Goal: Task Accomplishment & Management: Manage account settings

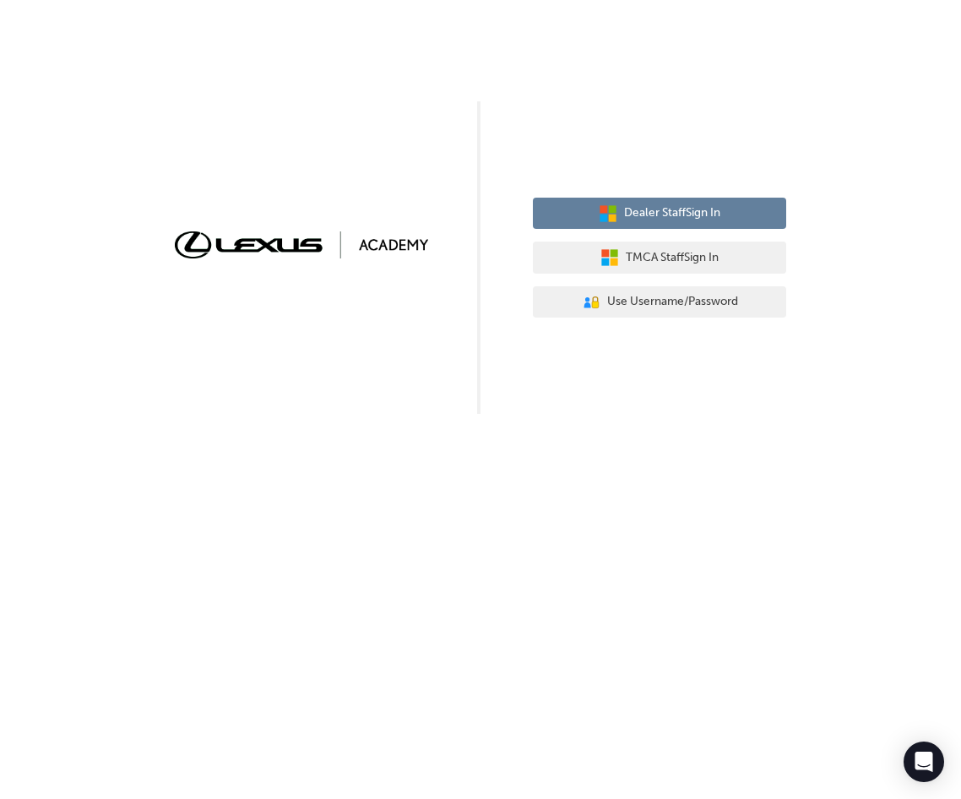
click at [669, 214] on span "Dealer Staff Sign In" at bounding box center [672, 213] width 96 height 19
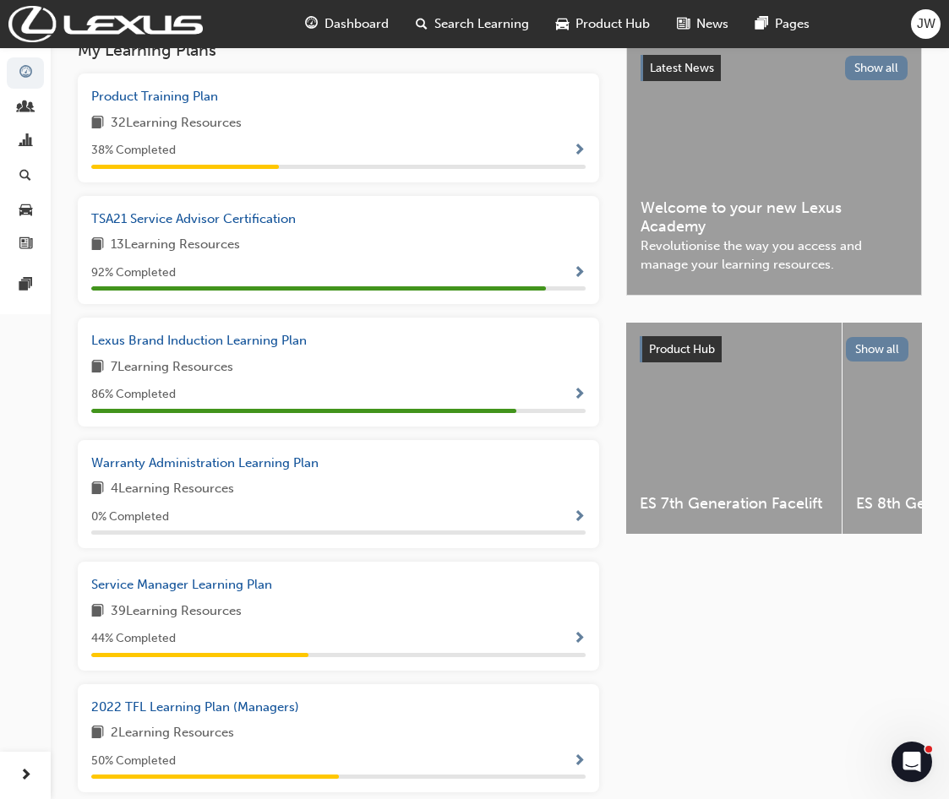
scroll to position [323, 0]
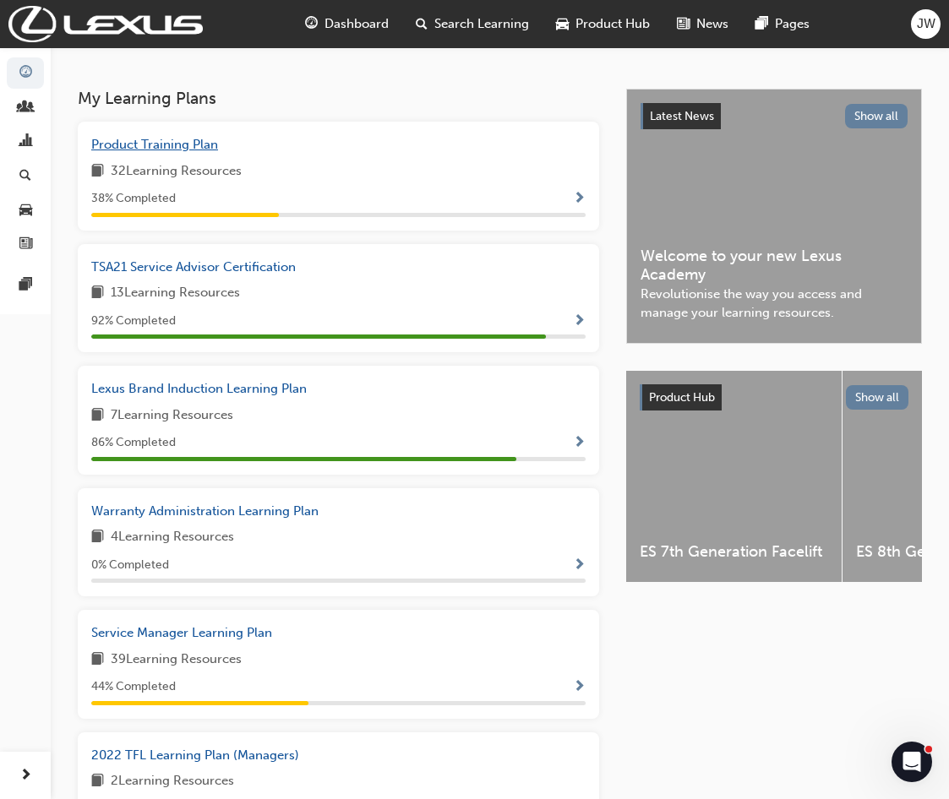
click at [174, 152] on span "Product Training Plan" at bounding box center [154, 144] width 127 height 15
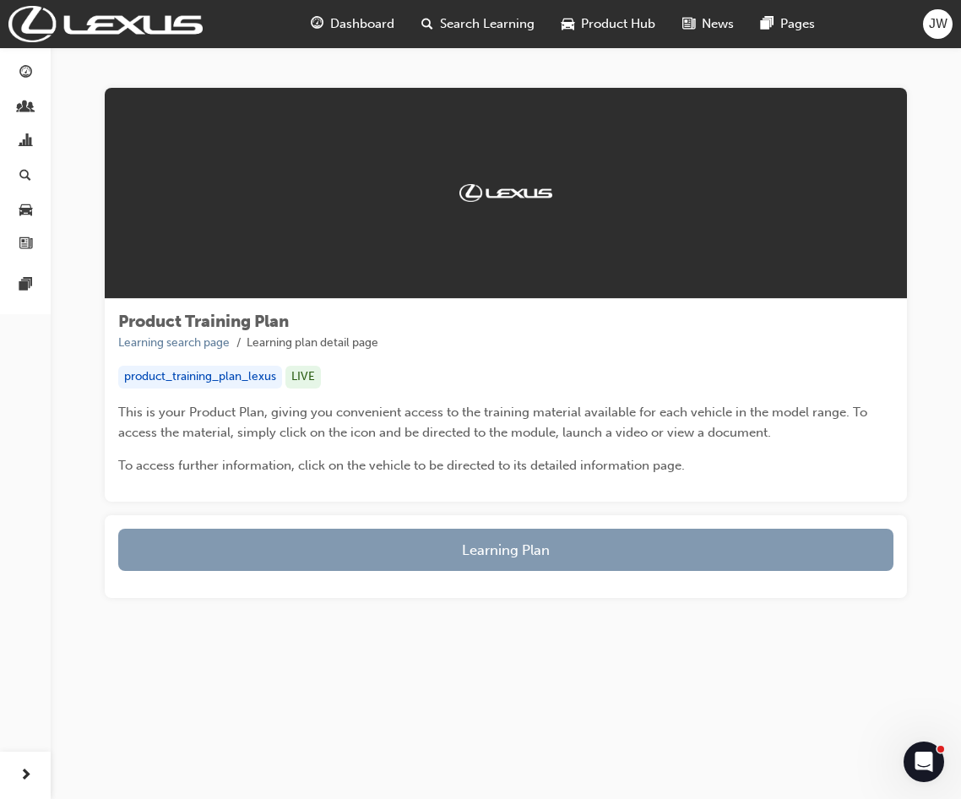
click at [528, 550] on button "Learning Plan" at bounding box center [506, 550] width 776 height 42
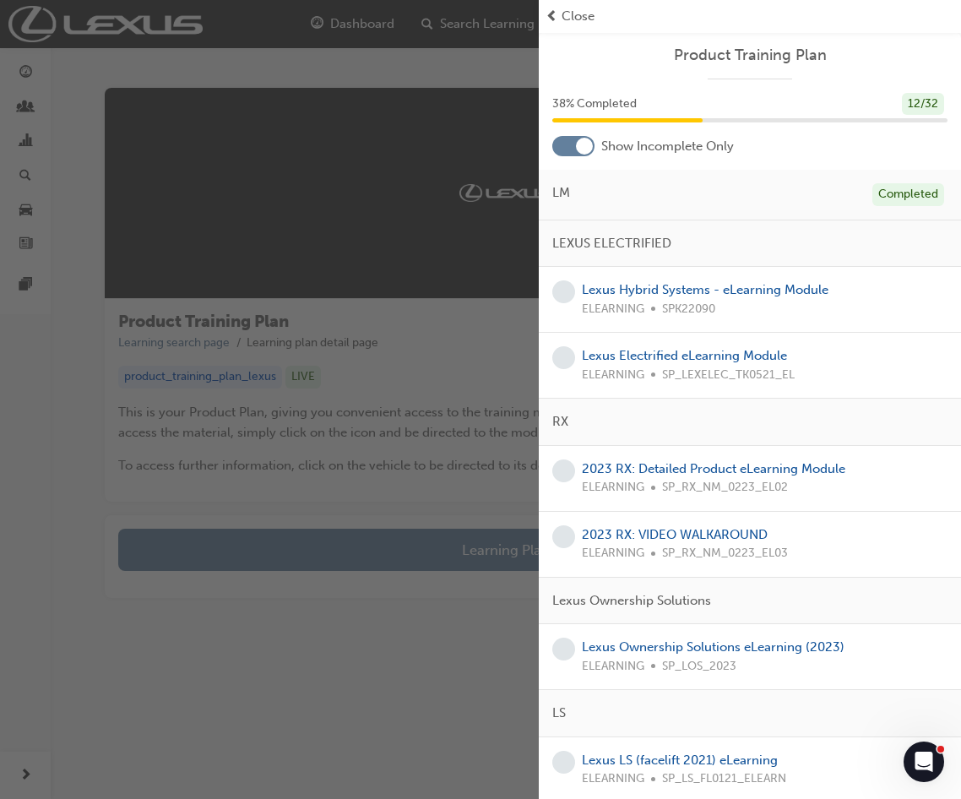
click at [574, 18] on span "Close" at bounding box center [578, 16] width 33 height 19
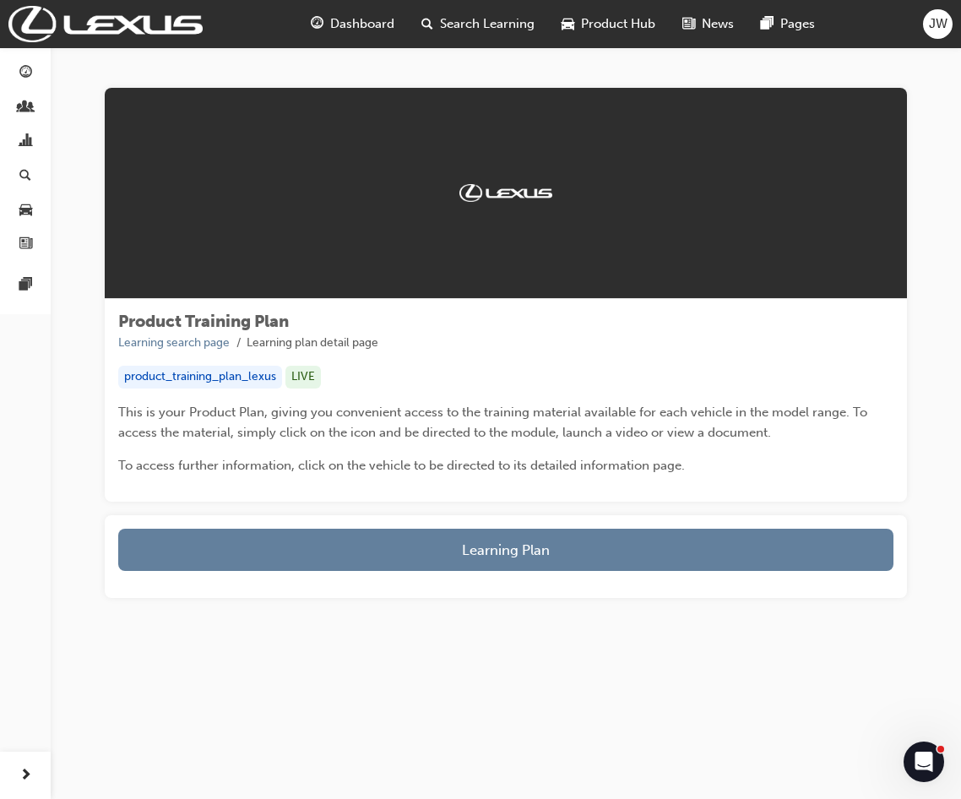
click at [370, 32] on span "Dashboard" at bounding box center [362, 23] width 64 height 19
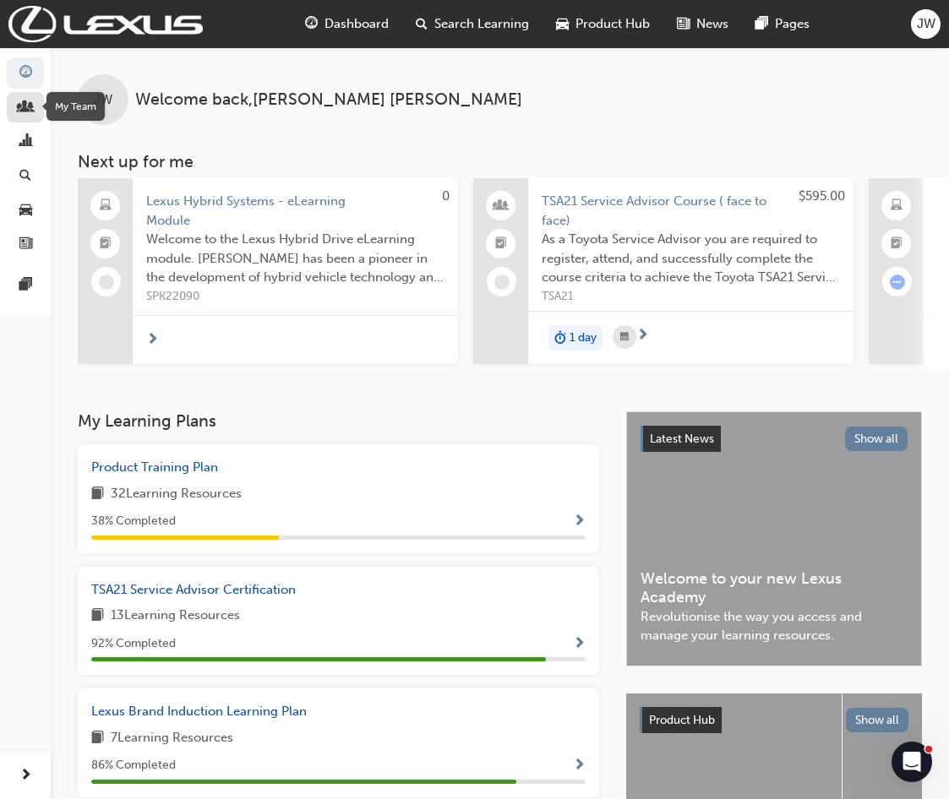
click at [26, 109] on span "people-icon" at bounding box center [25, 108] width 13 height 15
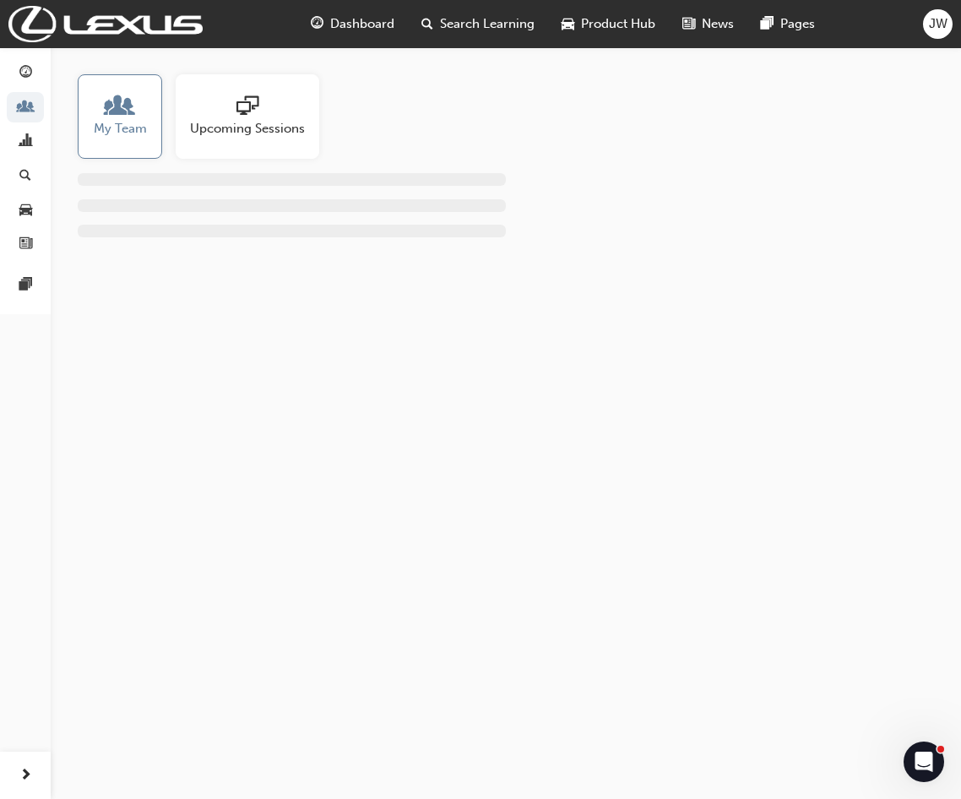
click at [112, 121] on span "My Team" at bounding box center [120, 128] width 53 height 19
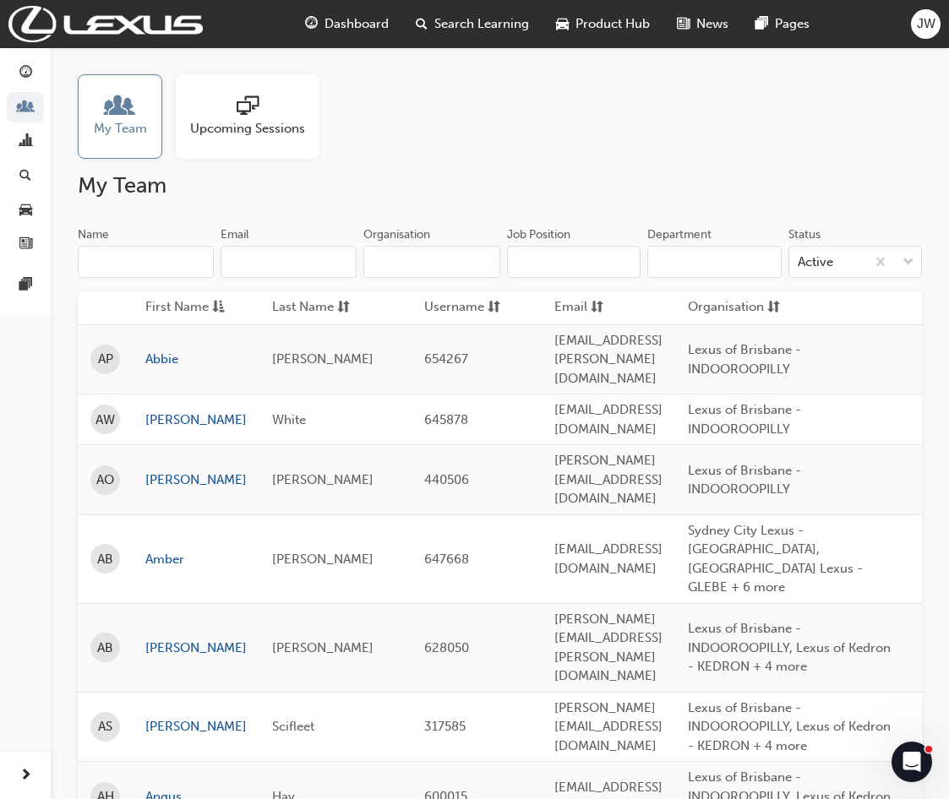
click at [145, 262] on input "Name" at bounding box center [146, 262] width 136 height 32
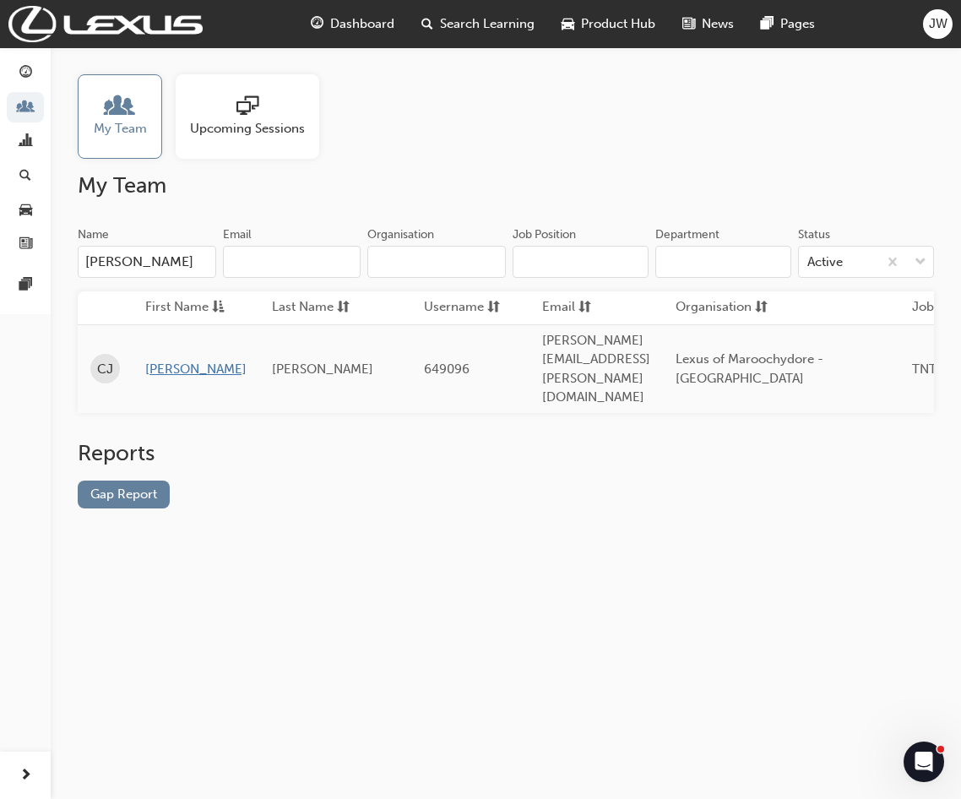
type input "cody"
click at [171, 360] on link "[PERSON_NAME]" at bounding box center [195, 369] width 101 height 19
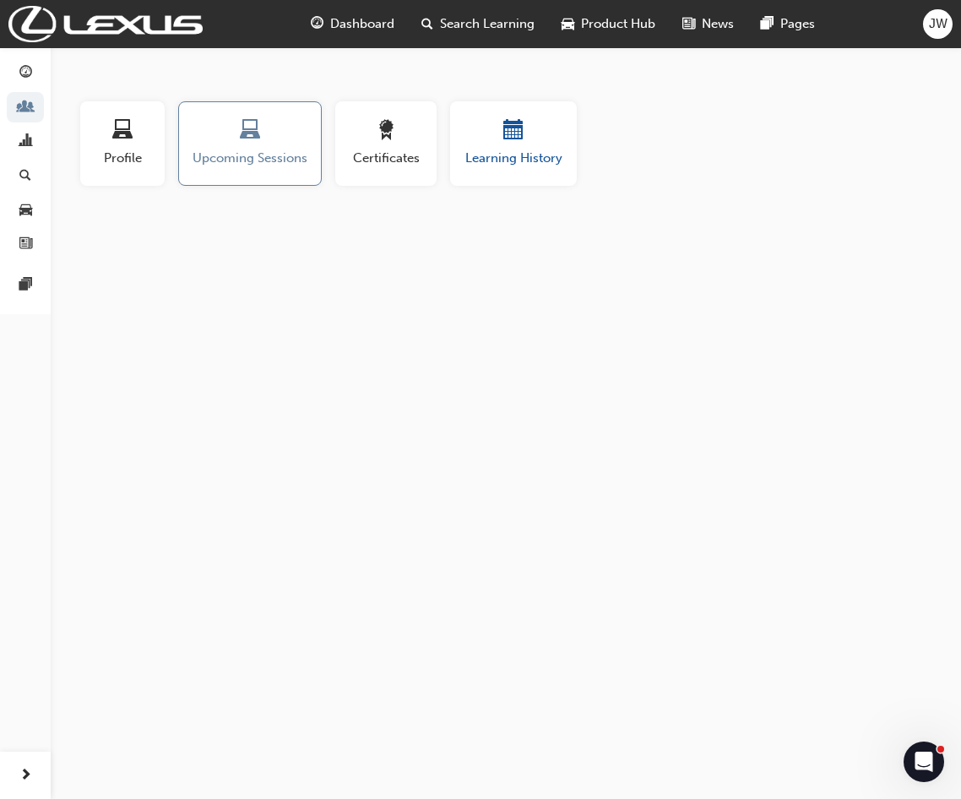
click at [498, 149] on span "Learning History" at bounding box center [513, 158] width 101 height 19
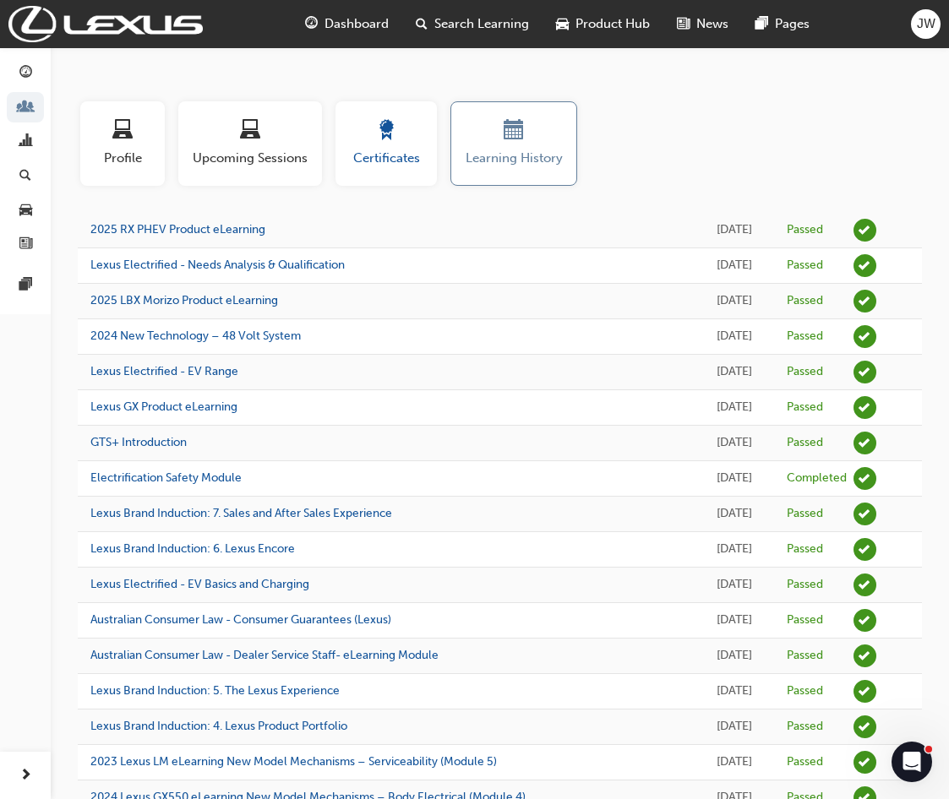
click at [387, 133] on span "award-icon" at bounding box center [386, 131] width 20 height 23
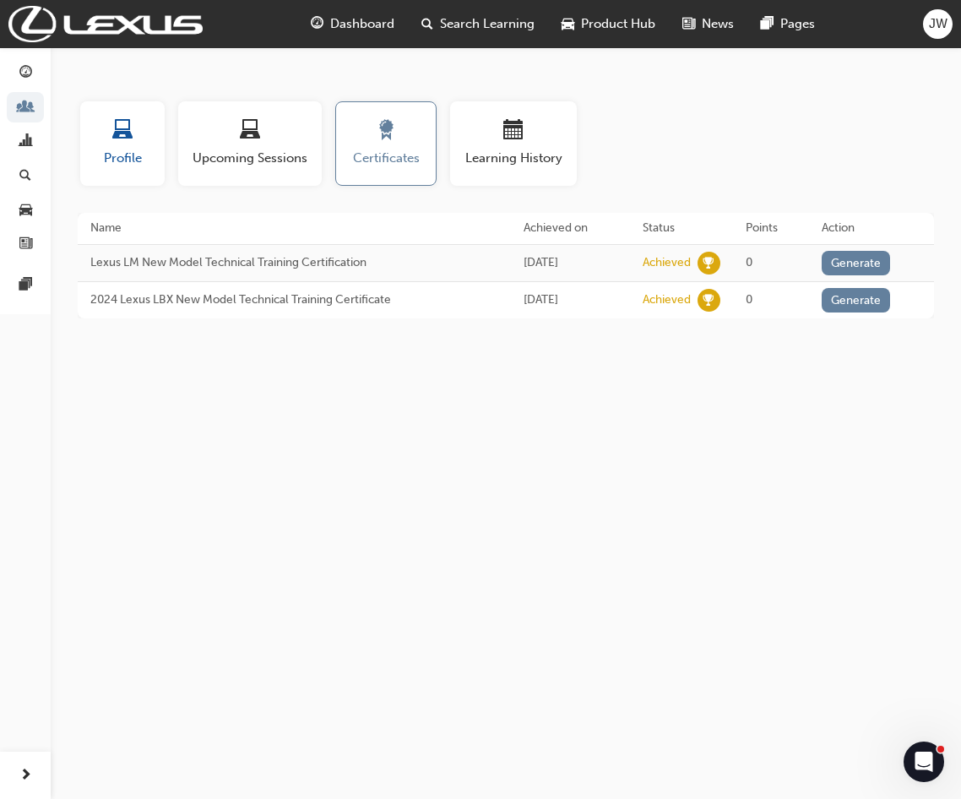
click at [128, 159] on span "Profile" at bounding box center [122, 158] width 59 height 19
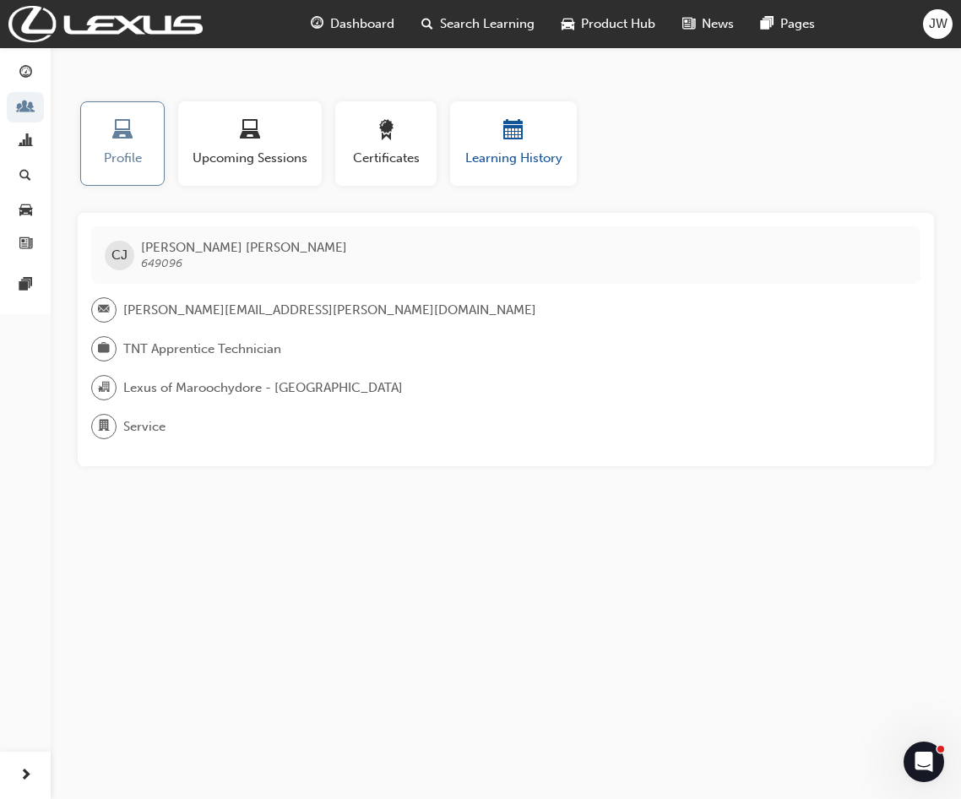
click at [515, 132] on span "calendar-icon" at bounding box center [514, 131] width 20 height 23
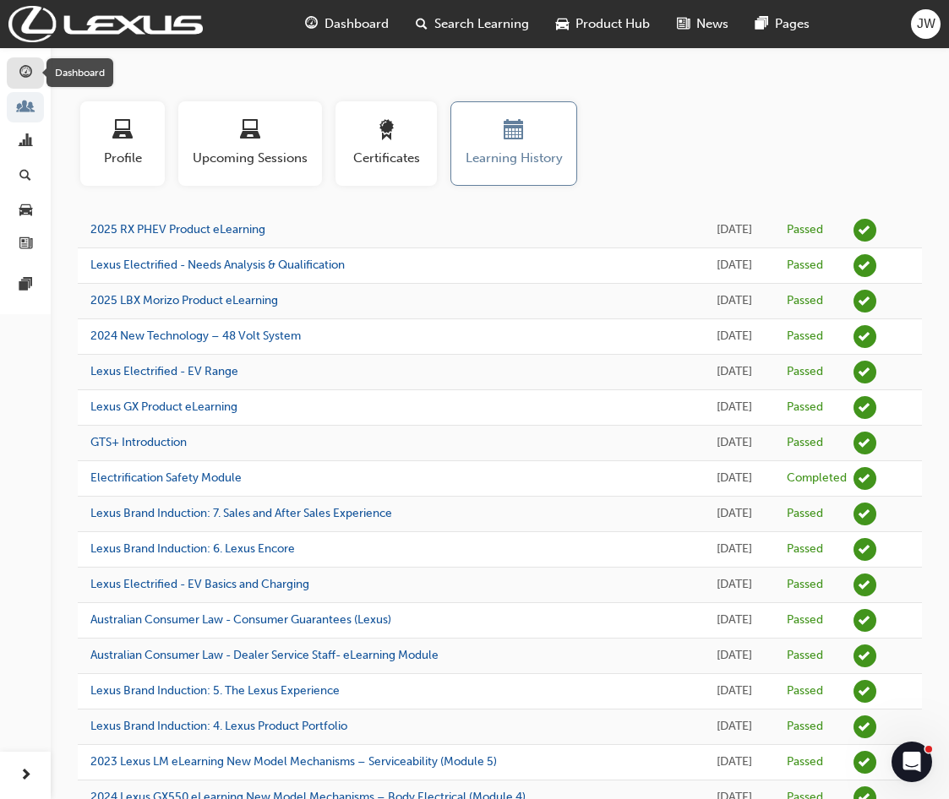
click at [19, 68] on span "guage-icon" at bounding box center [25, 73] width 13 height 15
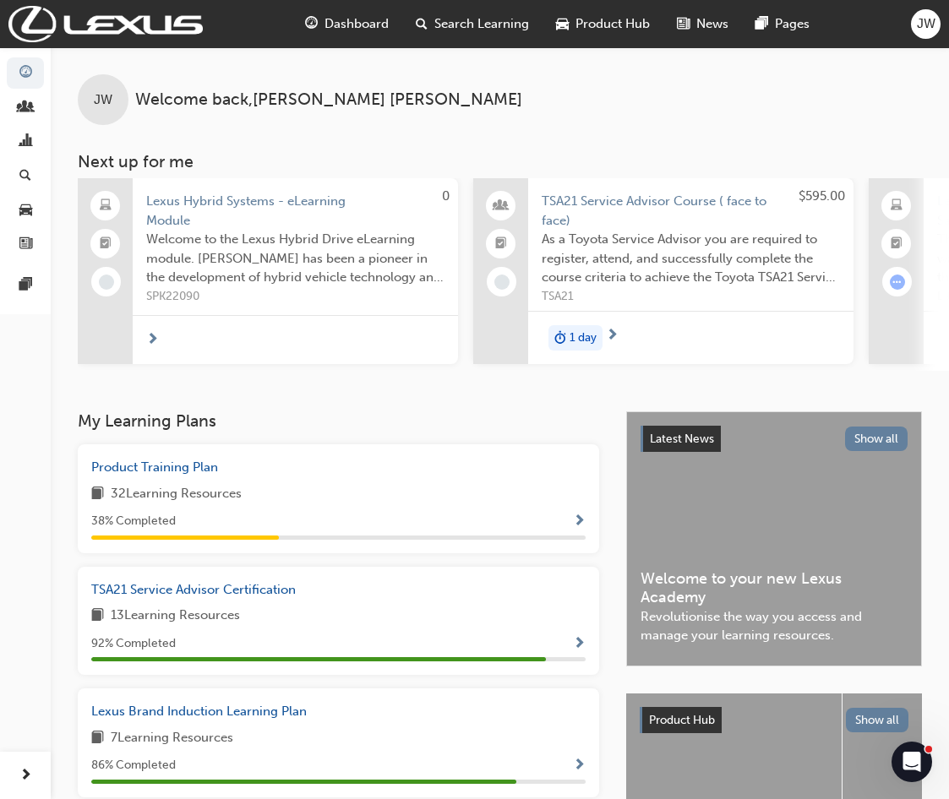
click at [359, 21] on span "Dashboard" at bounding box center [356, 23] width 64 height 19
click at [30, 104] on span "people-icon" at bounding box center [25, 108] width 13 height 15
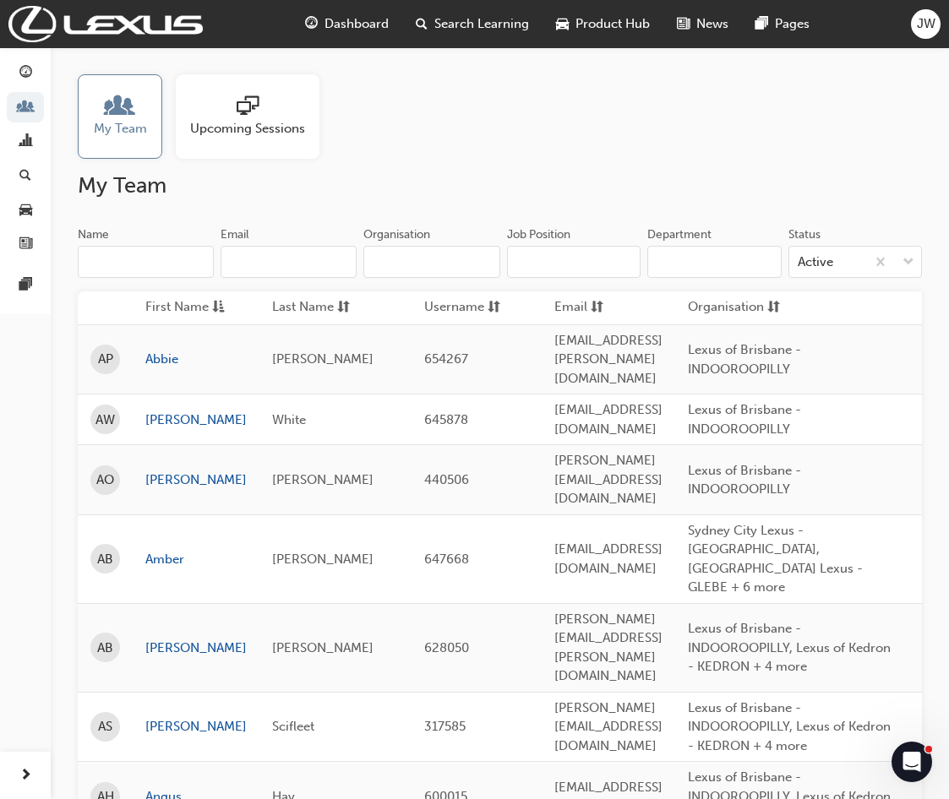
click at [136, 120] on span "My Team" at bounding box center [120, 128] width 53 height 19
click at [170, 263] on input "Name" at bounding box center [146, 262] width 136 height 32
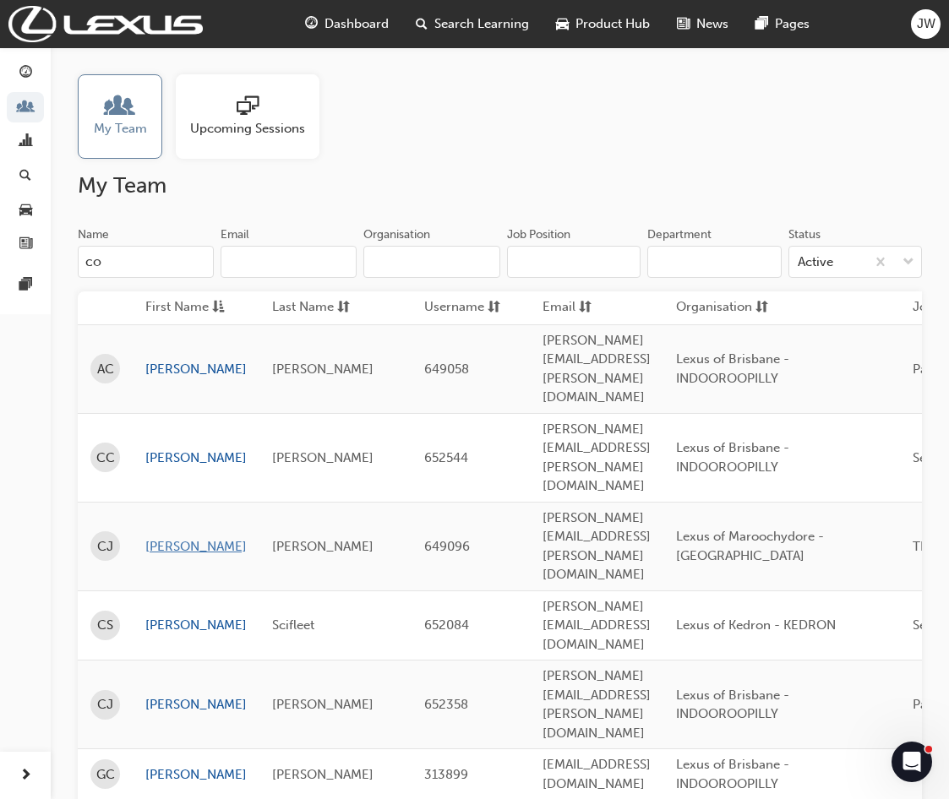
type input "co"
click at [165, 537] on link "Cody" at bounding box center [195, 546] width 101 height 19
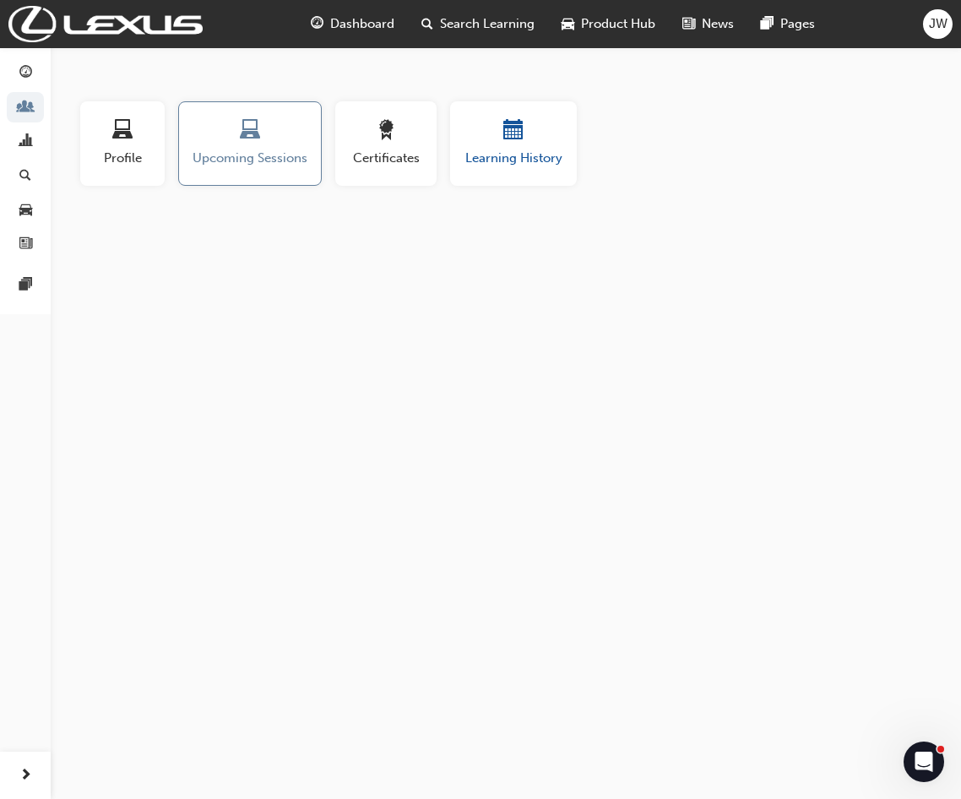
click at [517, 136] on span "calendar-icon" at bounding box center [514, 131] width 20 height 23
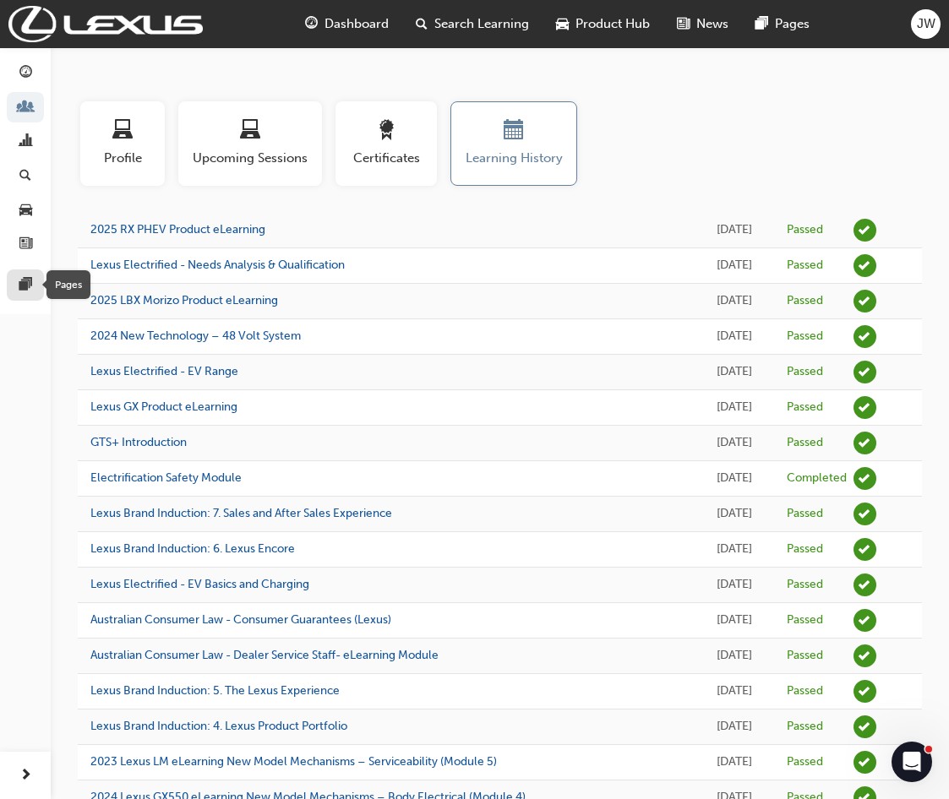
click at [25, 283] on span "pages-icon" at bounding box center [25, 285] width 13 height 15
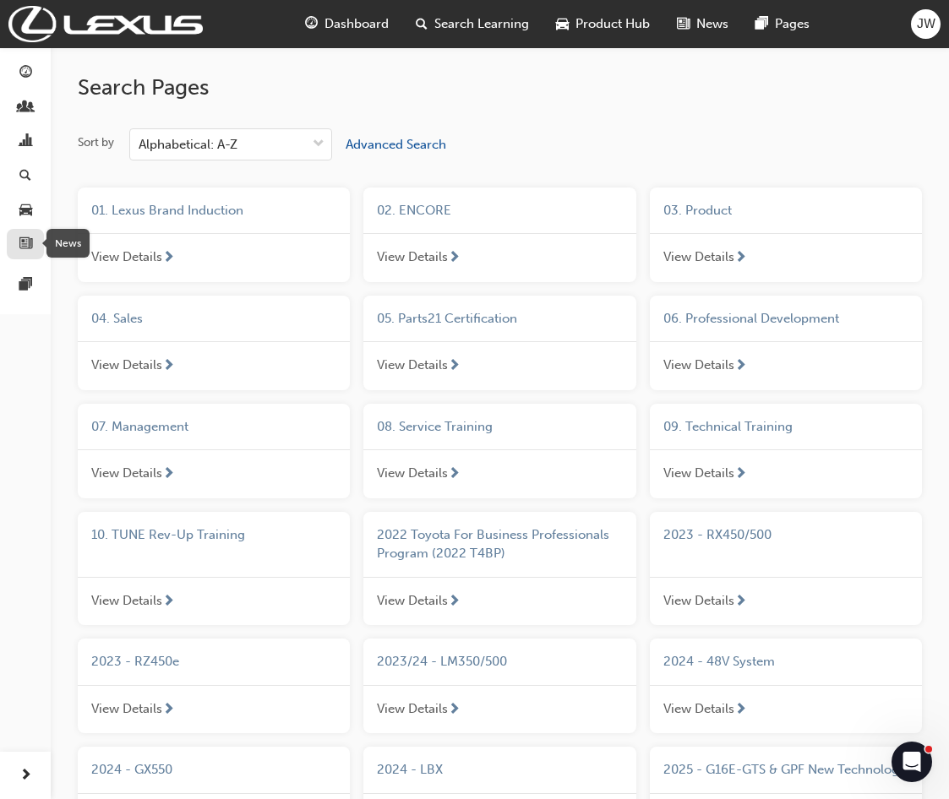
click at [20, 247] on span "news-icon" at bounding box center [25, 244] width 13 height 15
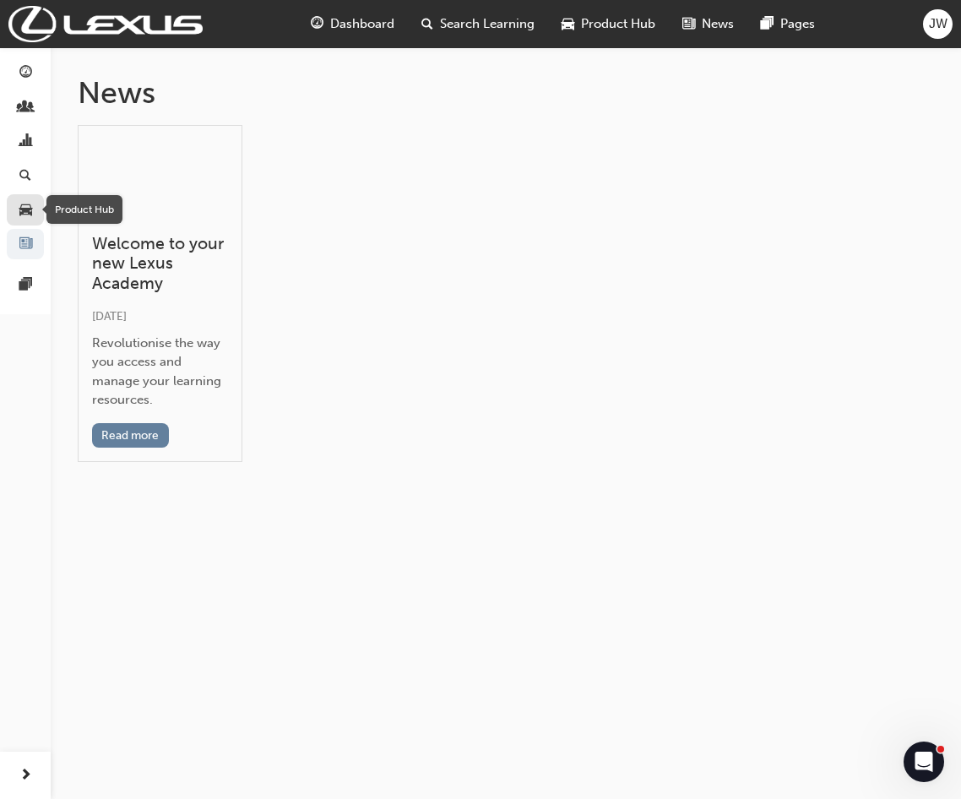
click at [28, 211] on span "car-icon" at bounding box center [25, 210] width 13 height 15
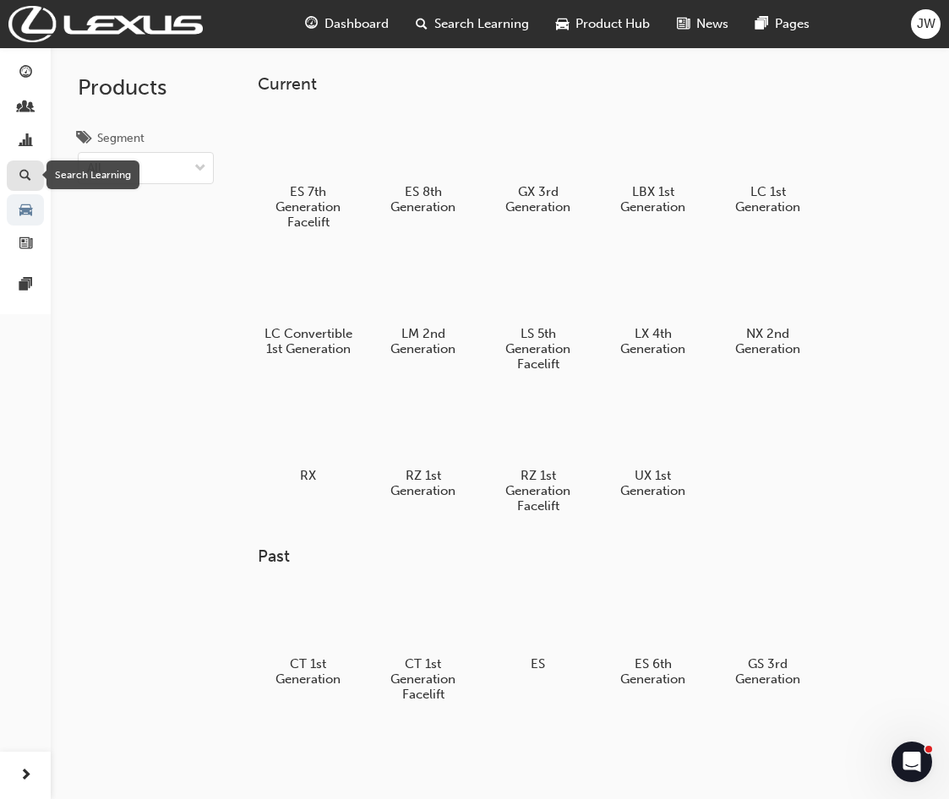
click at [24, 174] on span "search-icon" at bounding box center [25, 176] width 12 height 15
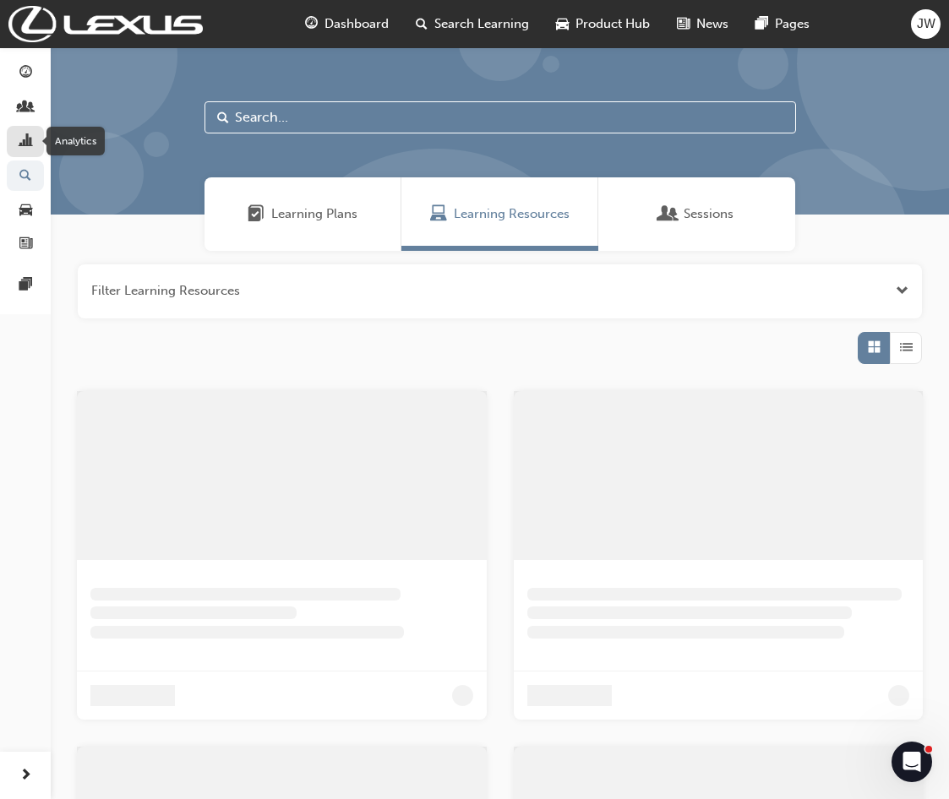
click at [24, 139] on span "chart-icon" at bounding box center [25, 141] width 13 height 15
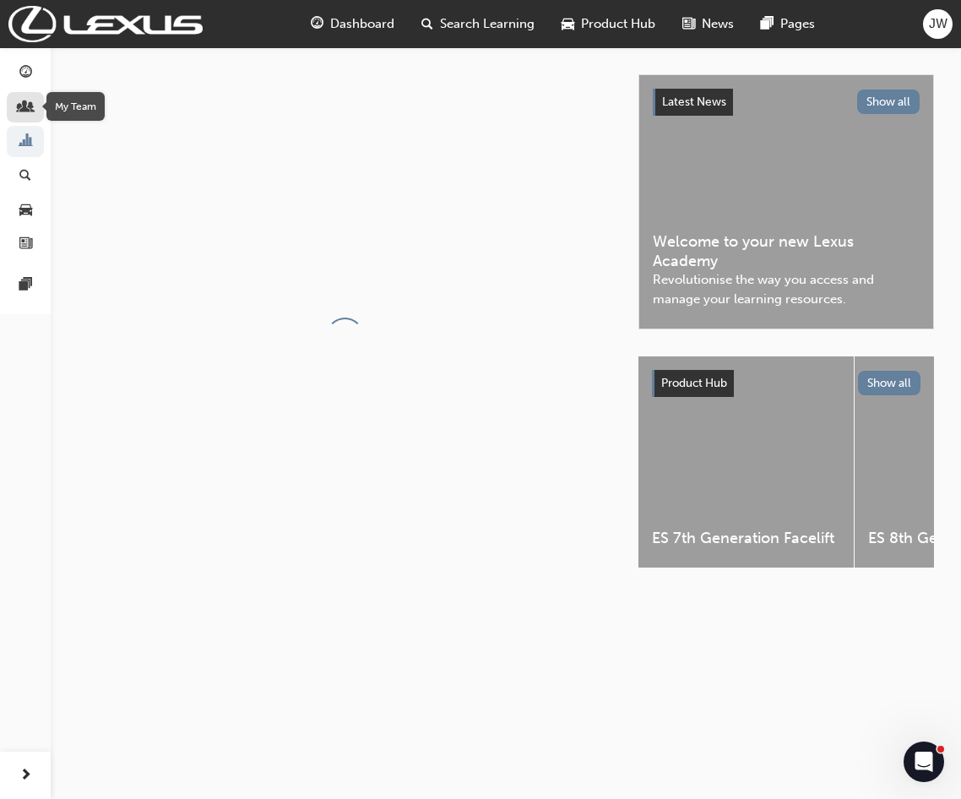
click at [25, 101] on span "people-icon" at bounding box center [25, 108] width 13 height 15
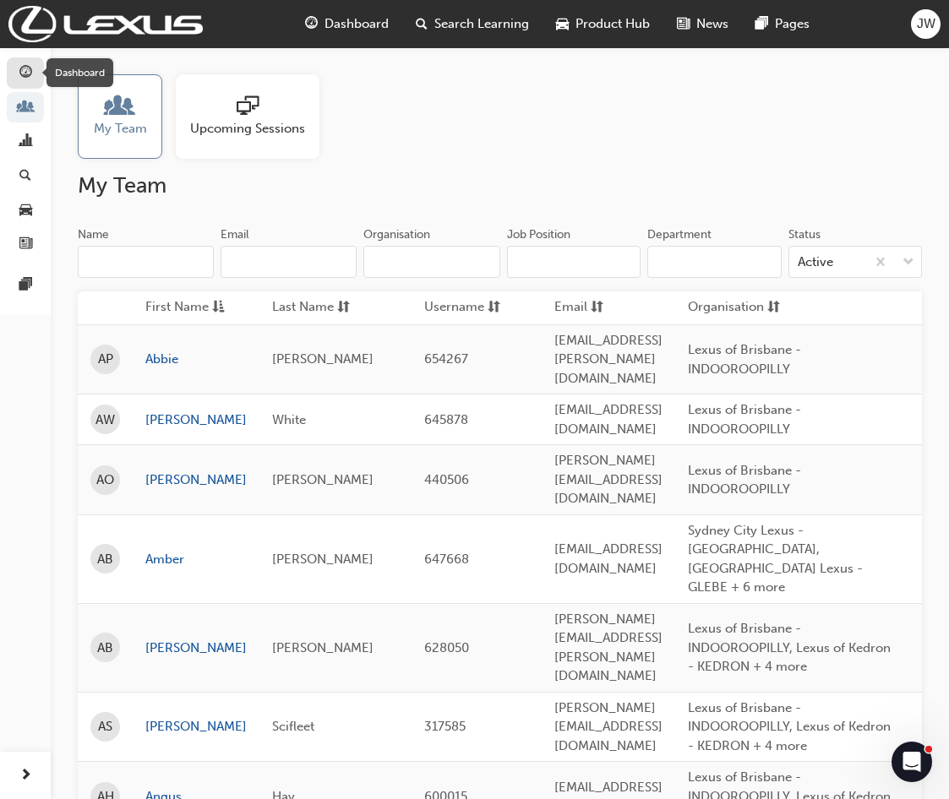
click at [26, 72] on span "guage-icon" at bounding box center [25, 73] width 13 height 15
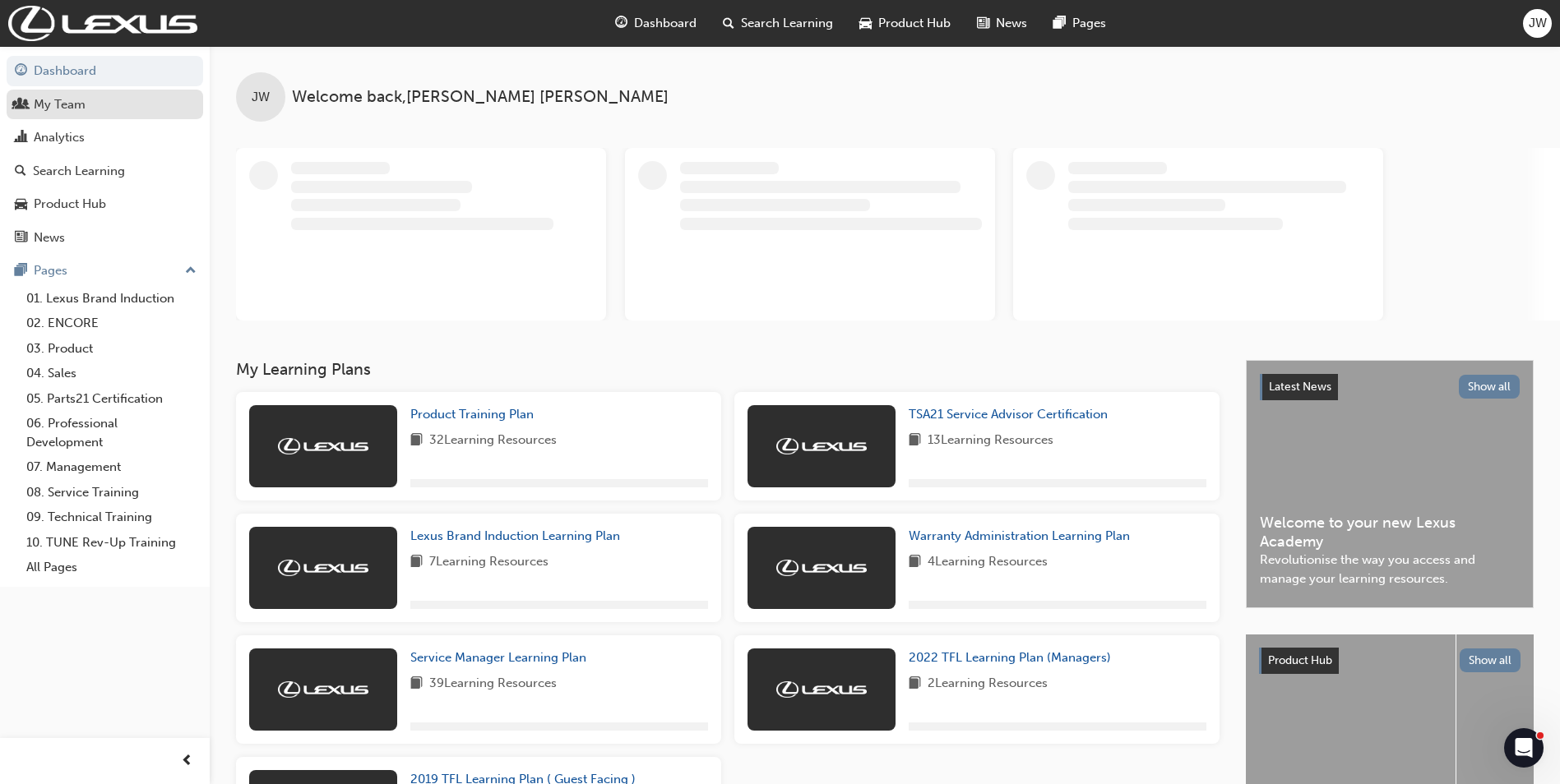
click at [65, 108] on div "My Team" at bounding box center [59, 104] width 52 height 18
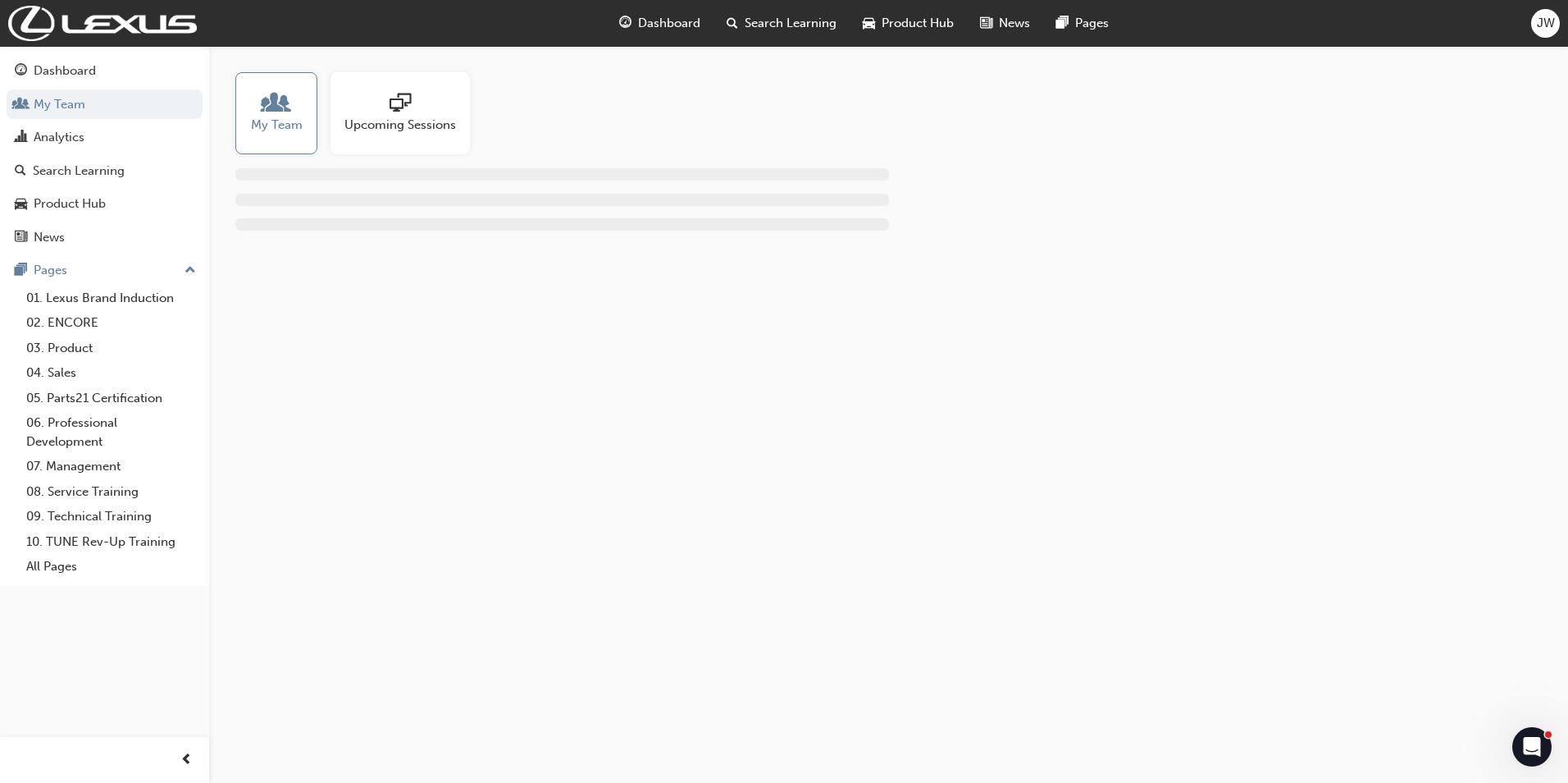
click at [282, 111] on span "people-icon" at bounding box center [277, 104] width 21 height 23
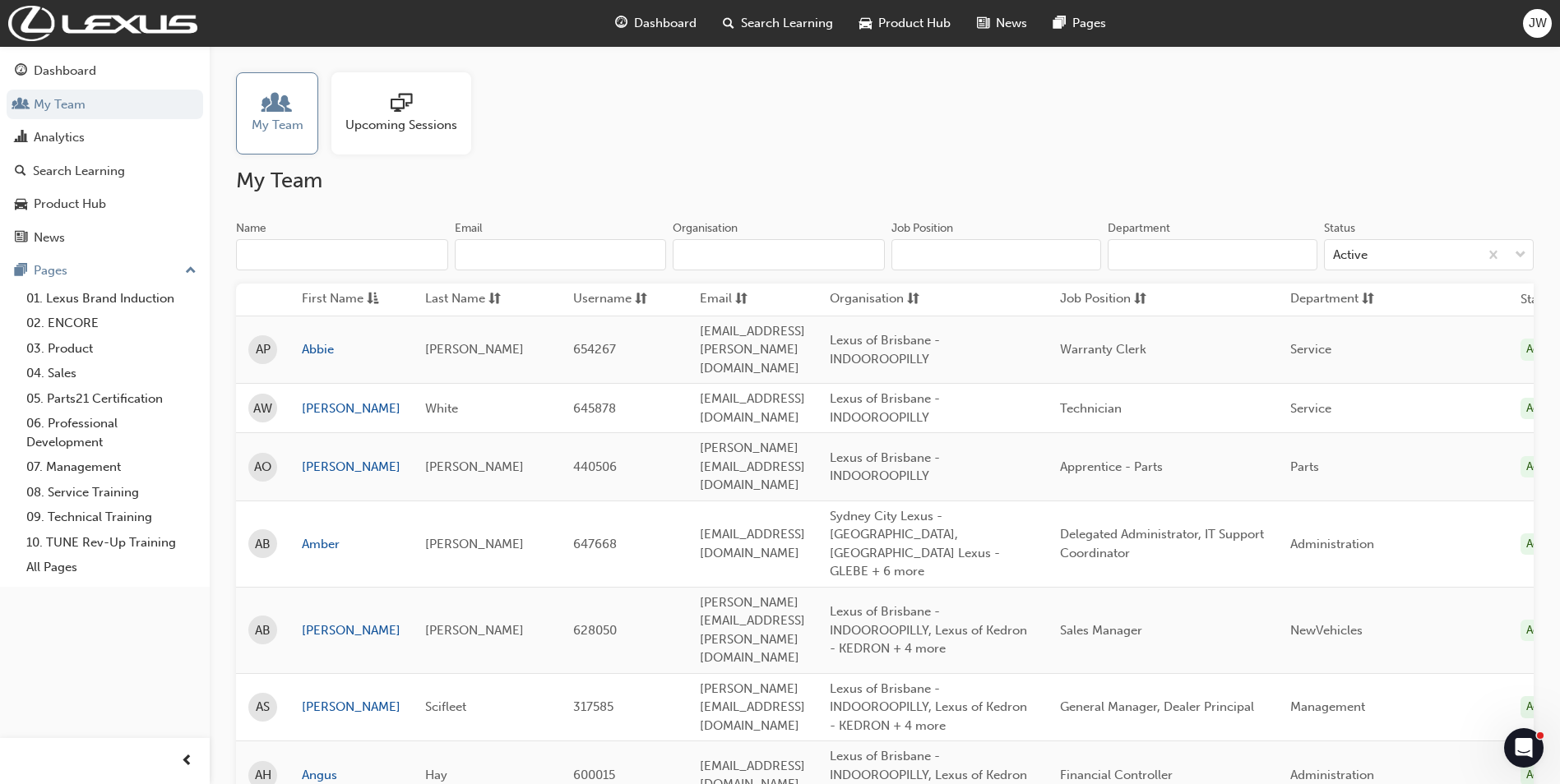
click at [295, 251] on input "Name" at bounding box center [342, 255] width 212 height 31
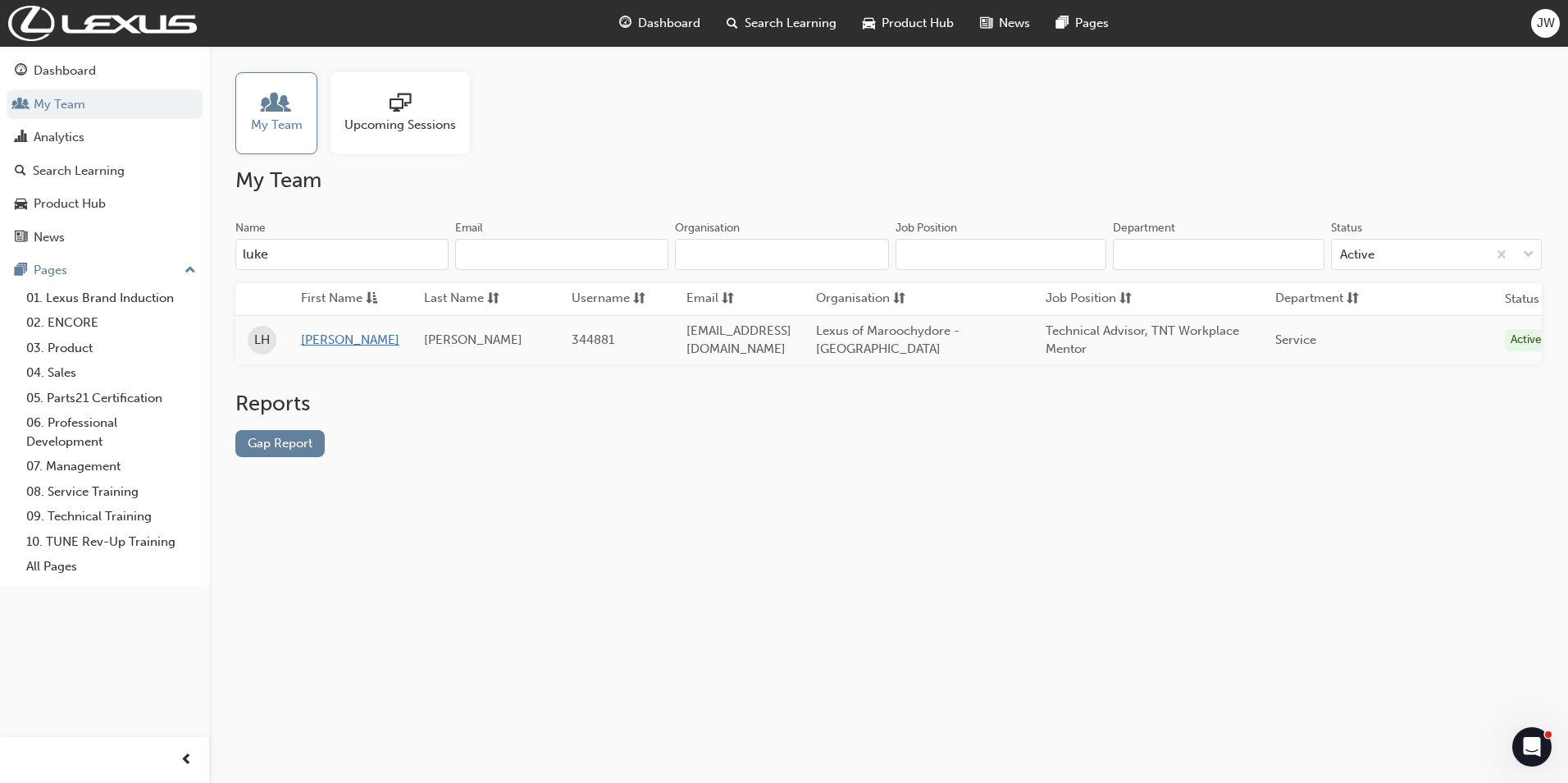
type input "luke"
click at [319, 341] on link "[PERSON_NAME]" at bounding box center [350, 339] width 98 height 18
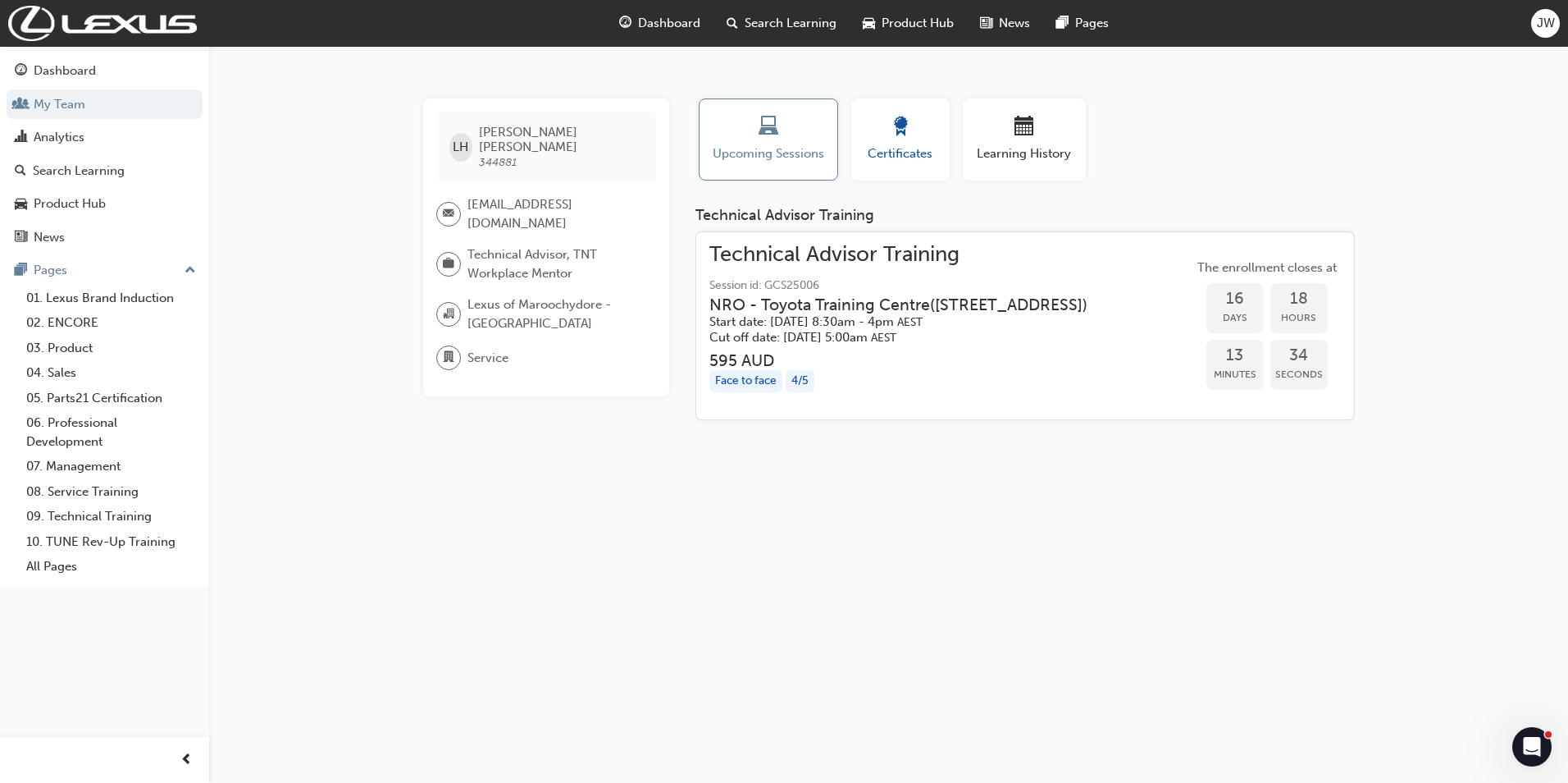
click at [912, 128] on div "button" at bounding box center [901, 129] width 74 height 25
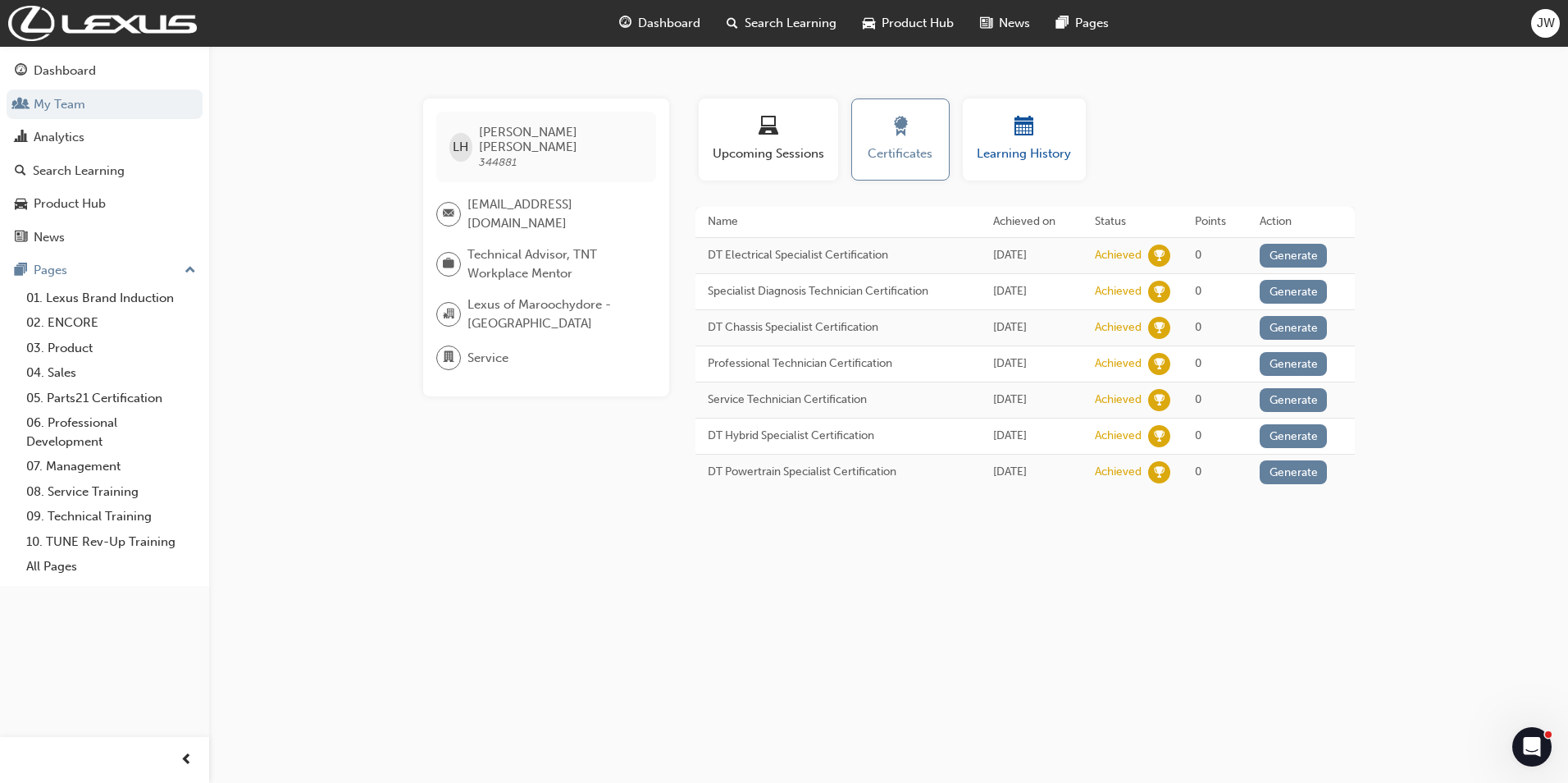
click at [1036, 151] on span "Learning History" at bounding box center [1024, 153] width 98 height 18
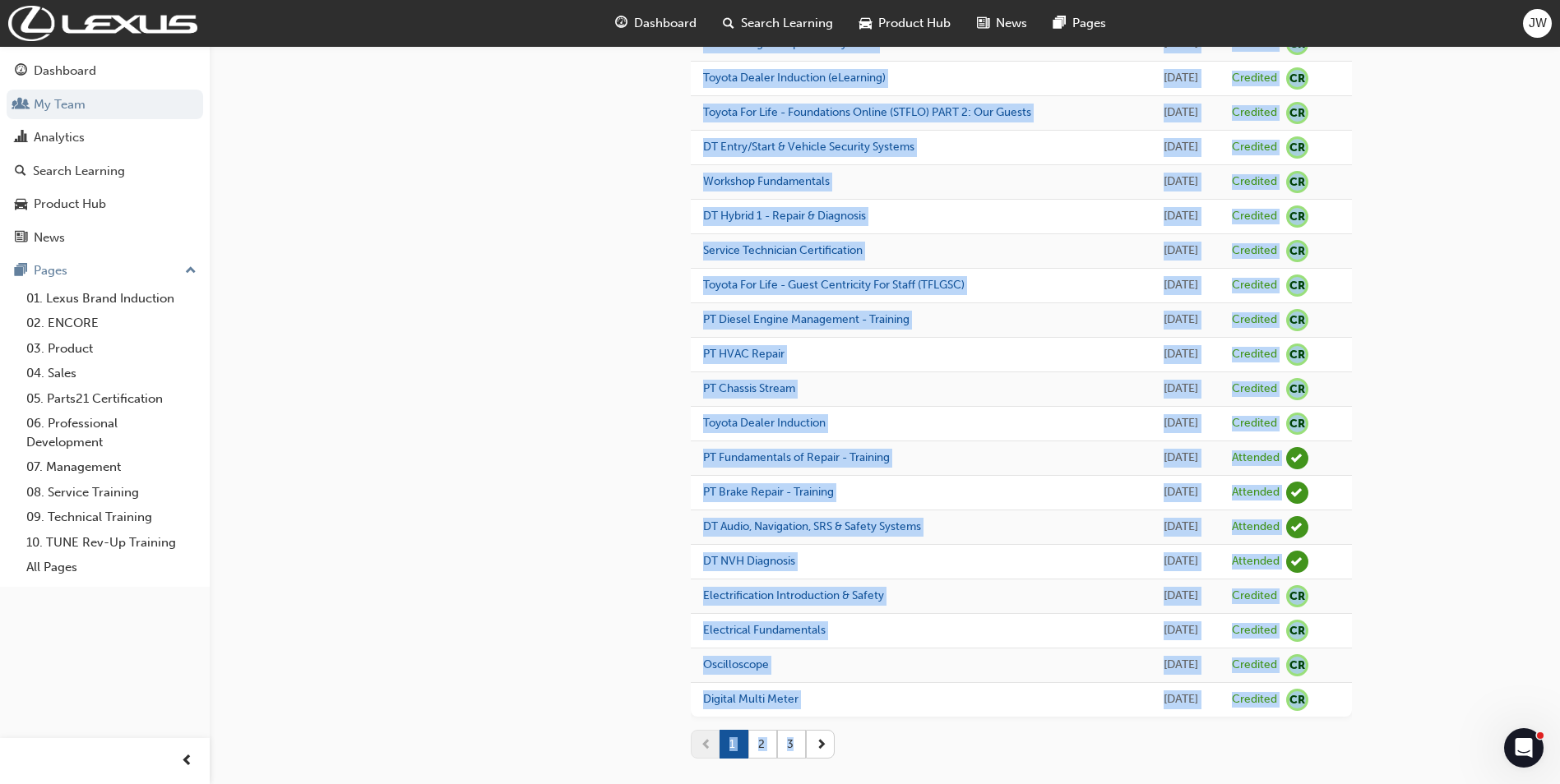
scroll to position [1244, 0]
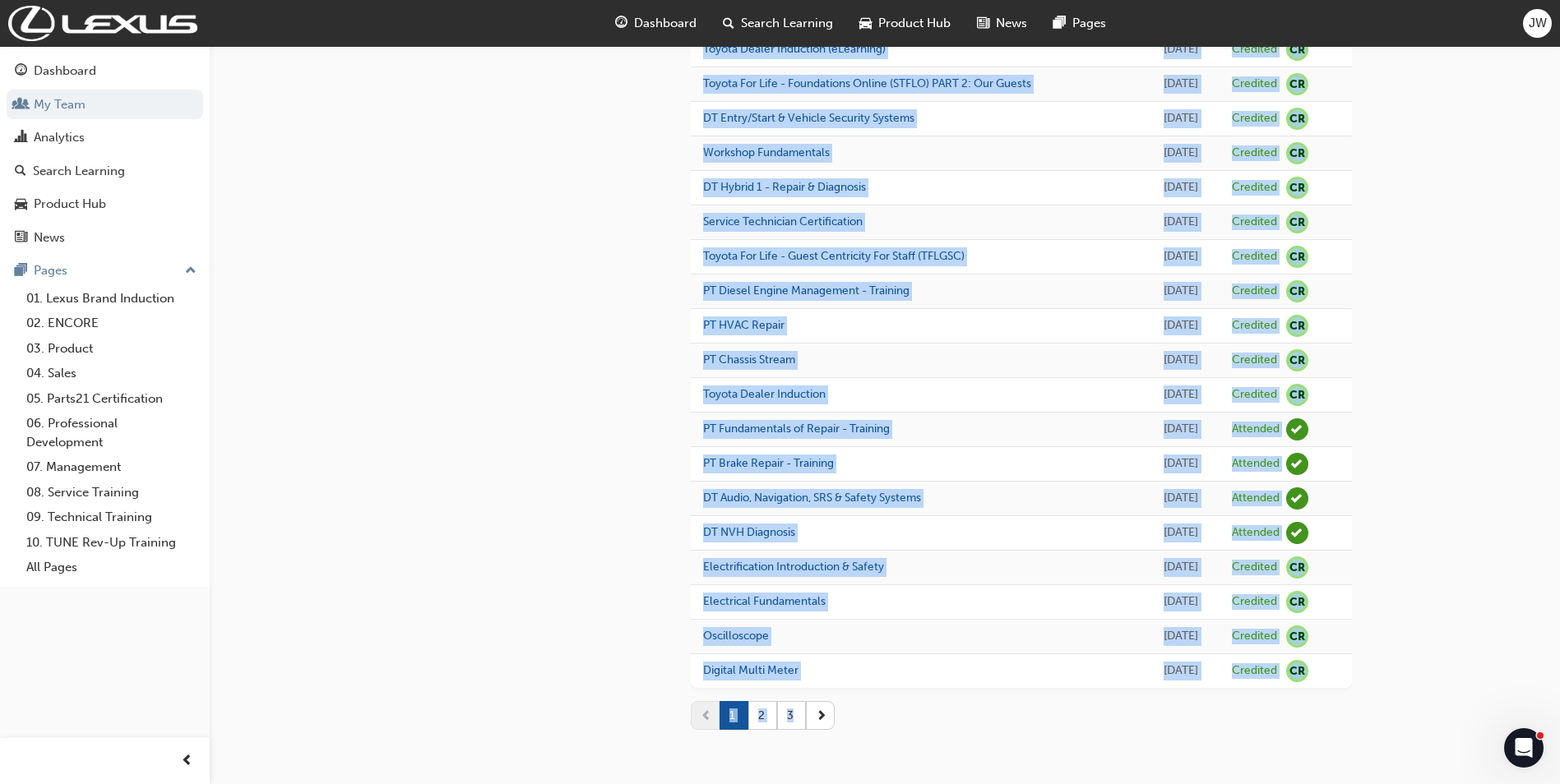
drag, startPoint x: 475, startPoint y: 129, endPoint x: 1306, endPoint y: 692, distance: 1003.8
drag, startPoint x: 1306, startPoint y: 692, endPoint x: 1273, endPoint y: 668, distance: 40.8
copy div "[PERSON_NAME] 344881 [EMAIL_ADDRESS][DOMAIN_NAME] Technical Advisor, TNT Workpl…"
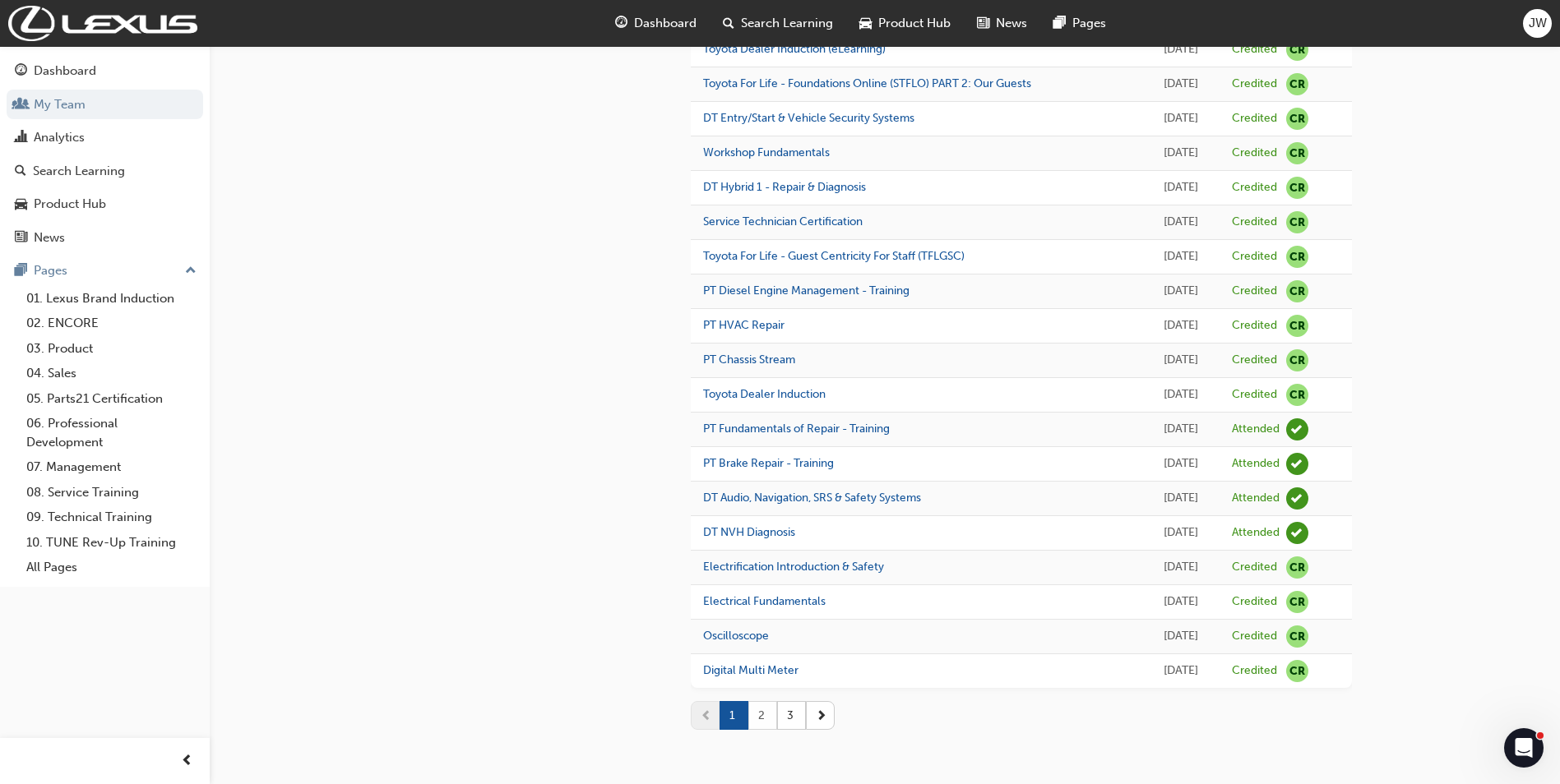
click at [772, 713] on button "2" at bounding box center [763, 716] width 29 height 29
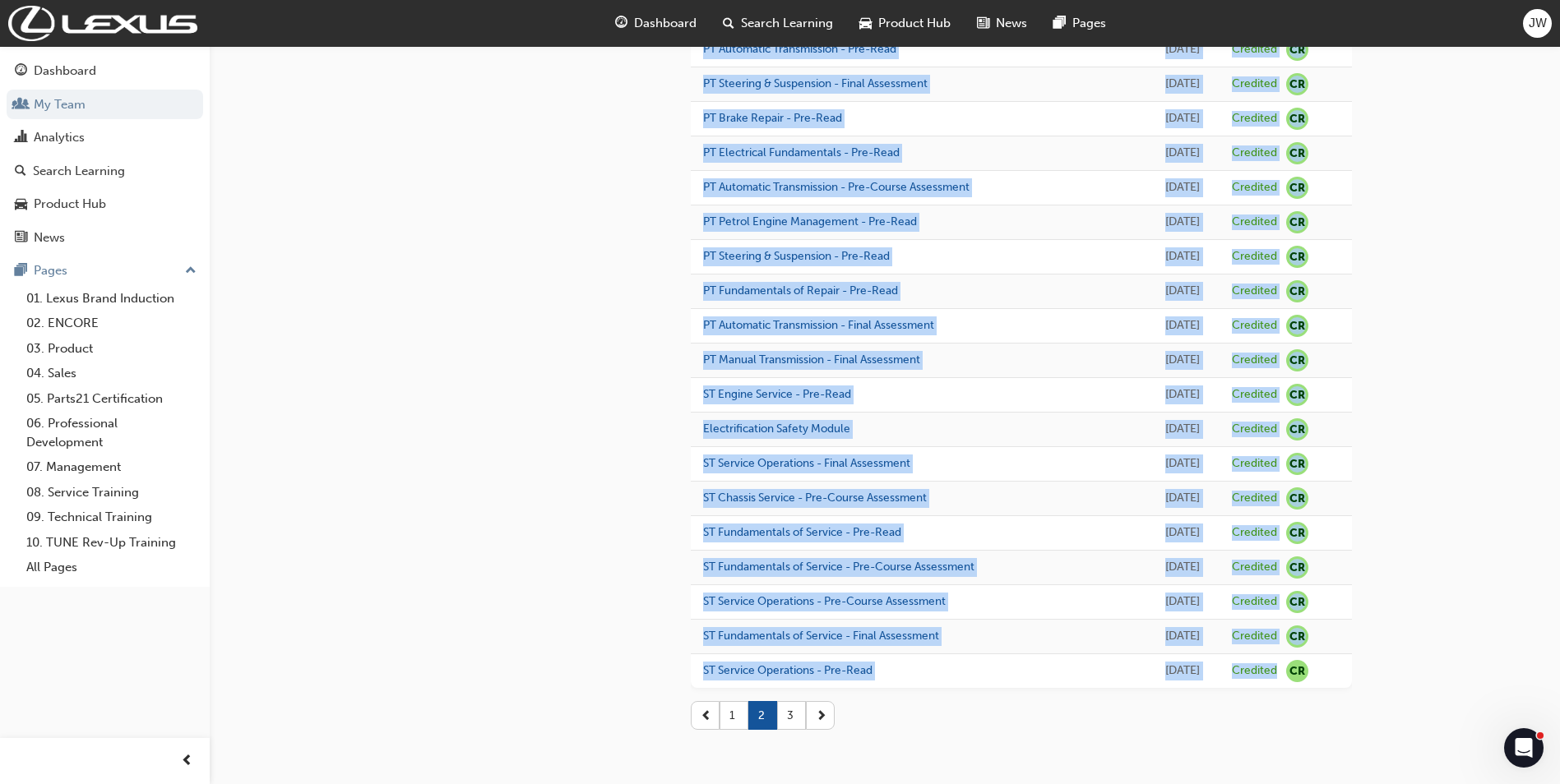
drag, startPoint x: 699, startPoint y: 220, endPoint x: 1281, endPoint y: 659, distance: 729.0
drag, startPoint x: 1281, startPoint y: 659, endPoint x: 1275, endPoint y: 671, distance: 13.4
copy tbody "LO Ipsumdolo Sitametconse Adipisc Eli 06 Sed 5176 Doeiusmo TE Incididu & Utlabo…"
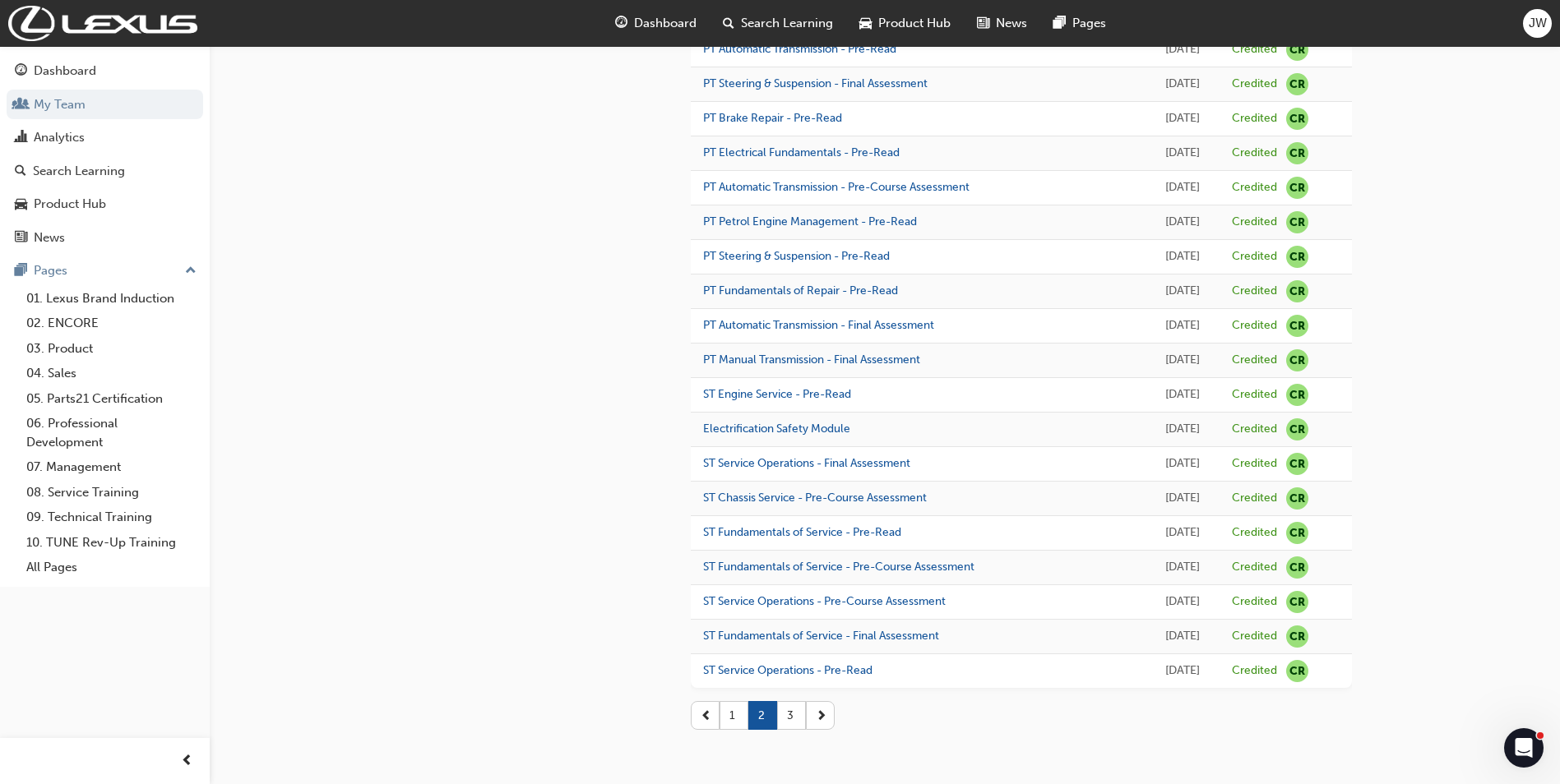
drag, startPoint x: 1318, startPoint y: 737, endPoint x: 1268, endPoint y: 699, distance: 62.8
click at [1318, 736] on div "1 2 3" at bounding box center [1021, 715] width 661 height 55
click at [799, 712] on button "3" at bounding box center [791, 716] width 29 height 29
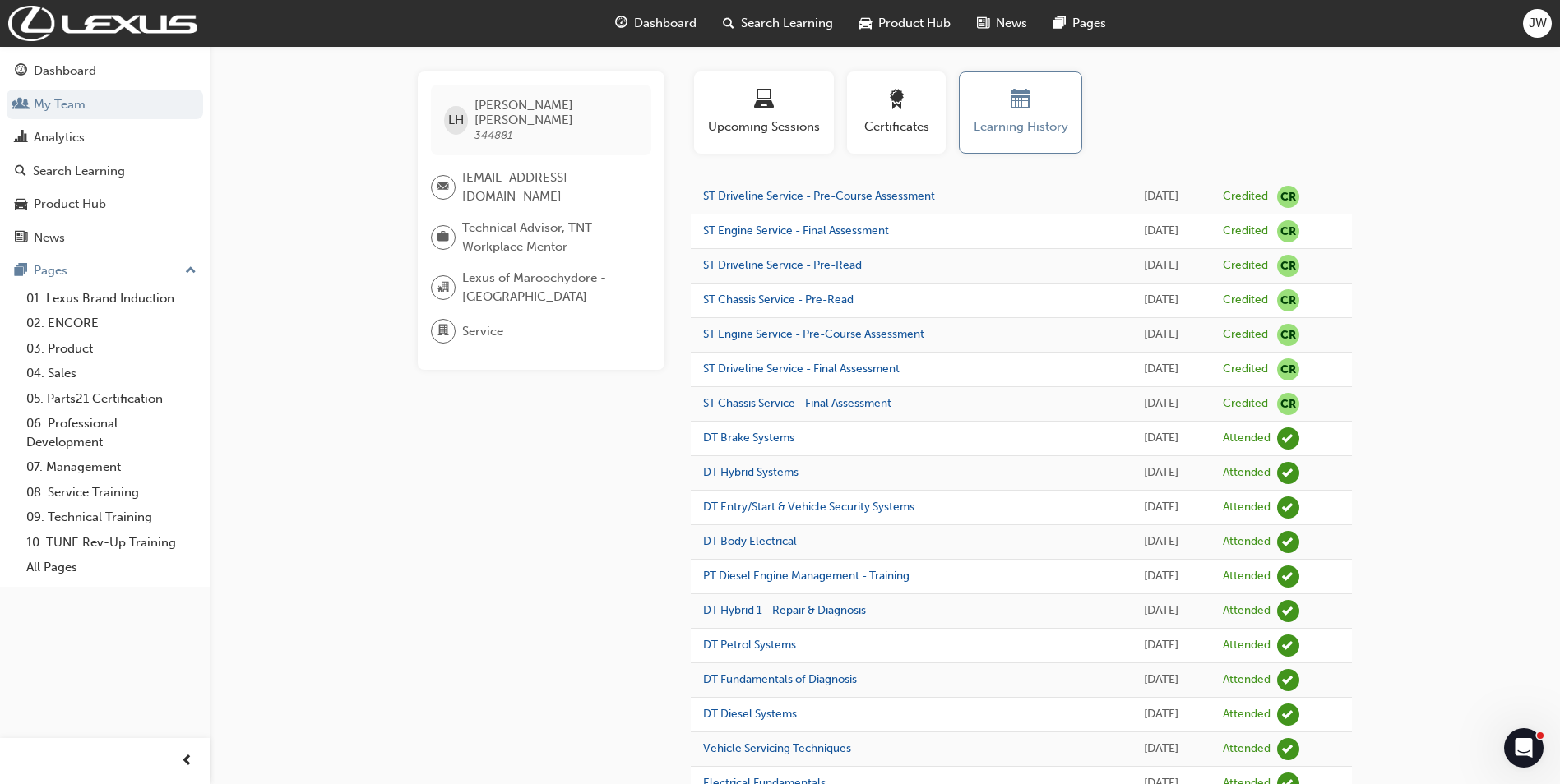
scroll to position [174, 0]
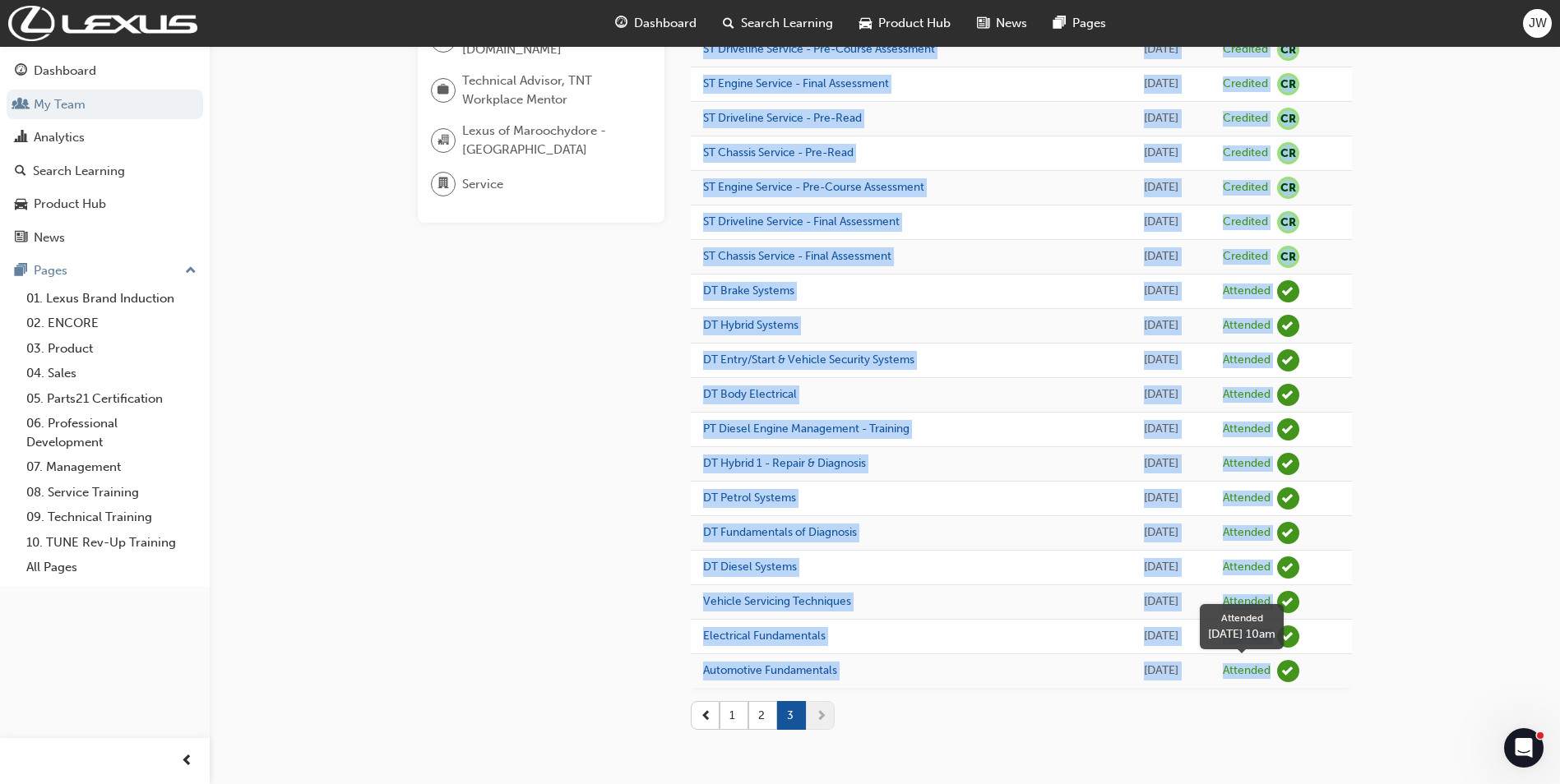
drag, startPoint x: 725, startPoint y: 247, endPoint x: 1274, endPoint y: 670, distance: 693.1
click at [1274, 670] on tbody "ST Driveline Service - Pre-Course Assessment [DATE] Credited CR ST Engine Servi…" at bounding box center [1021, 360] width 661 height 655
copy tbody "ST Driveline Service - Pre-Course Assessment [DATE] Credited CR ST Engine Servi…"
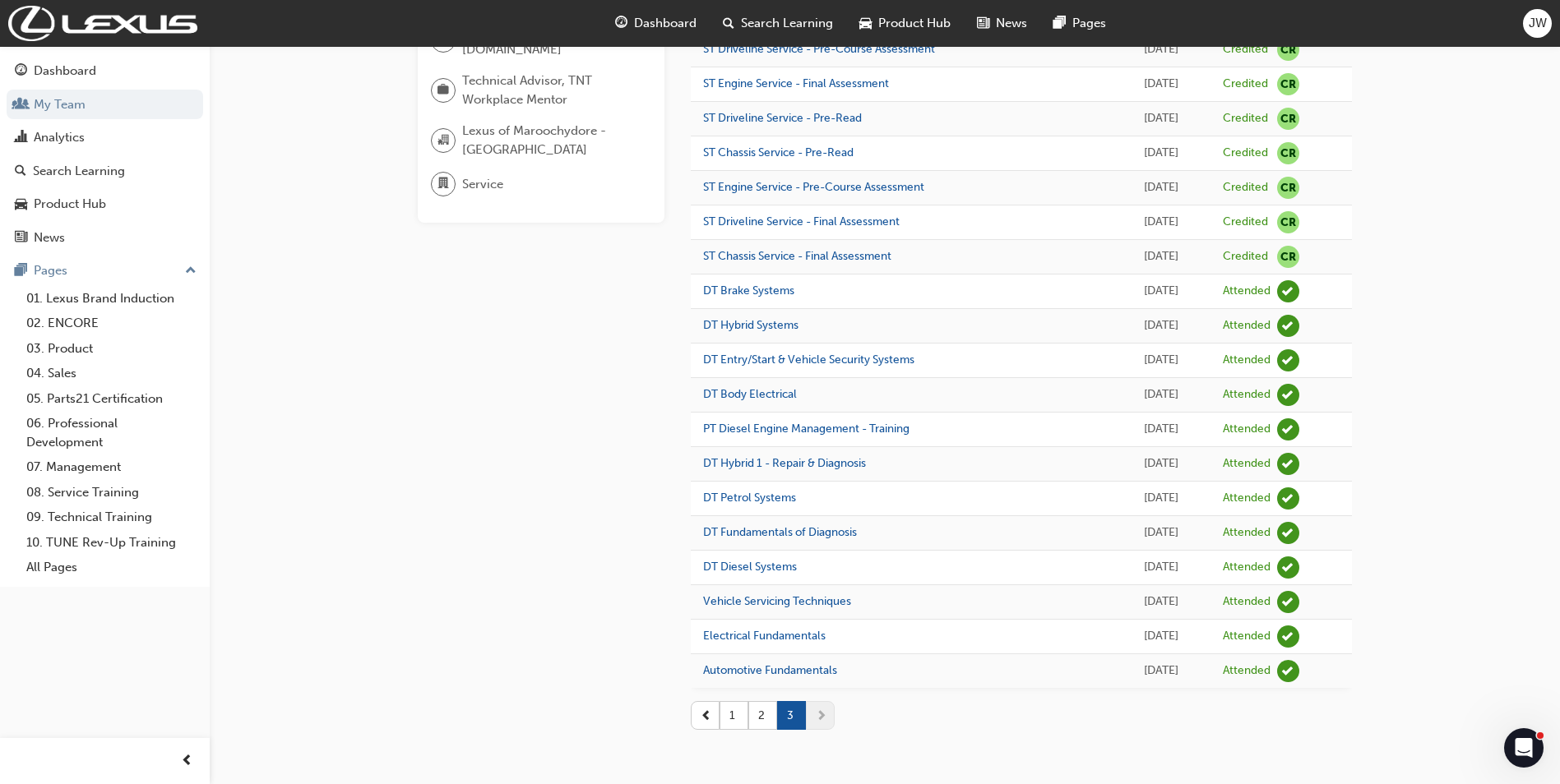
click at [1407, 739] on div "LH [PERSON_NAME] 344881 [EMAIL_ADDRESS][DOMAIN_NAME] Technical Advisor, TNT Wor…" at bounding box center [780, 304] width 1560 height 958
click at [731, 712] on button "1" at bounding box center [734, 716] width 29 height 29
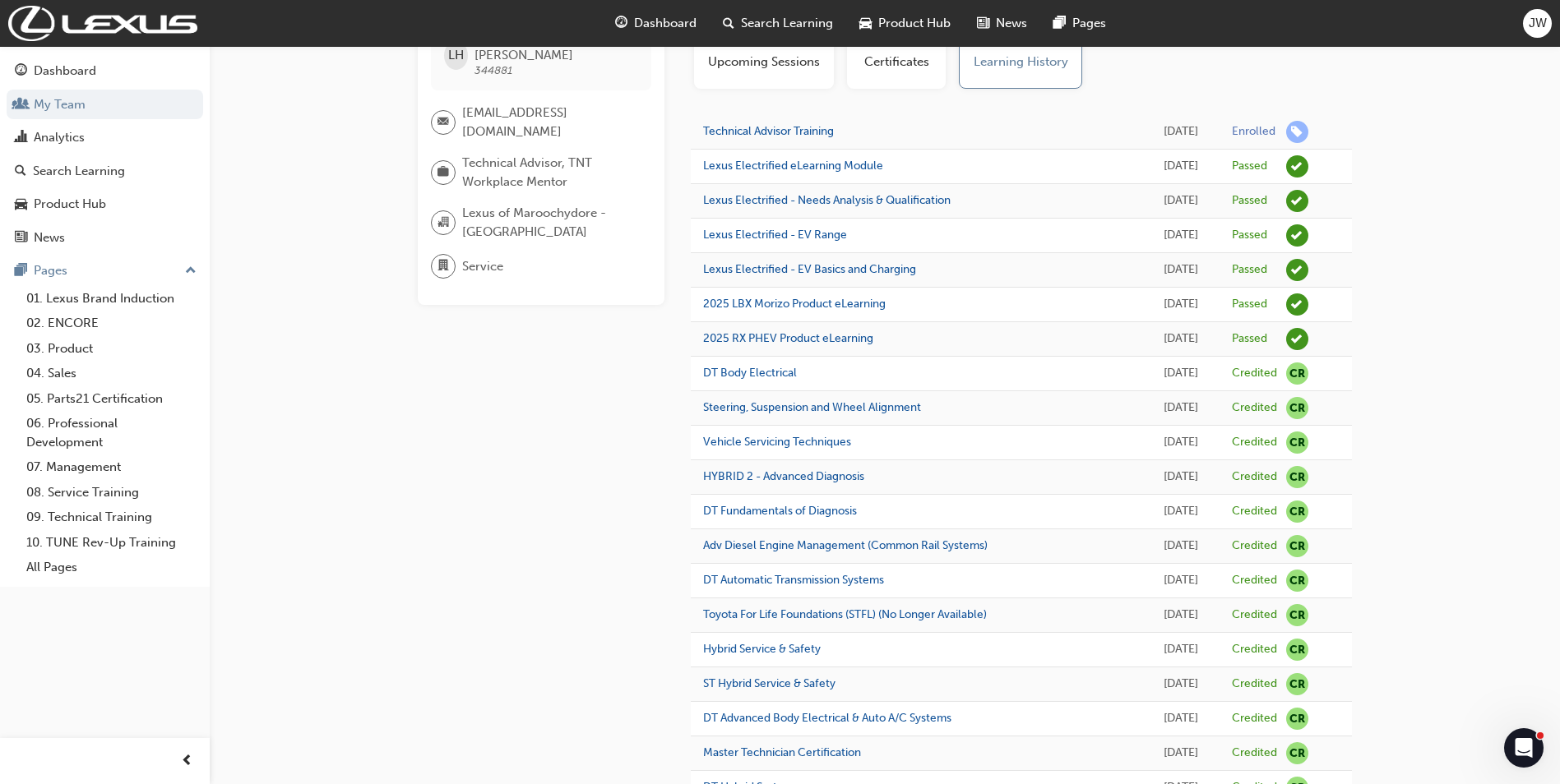
scroll to position [0, 0]
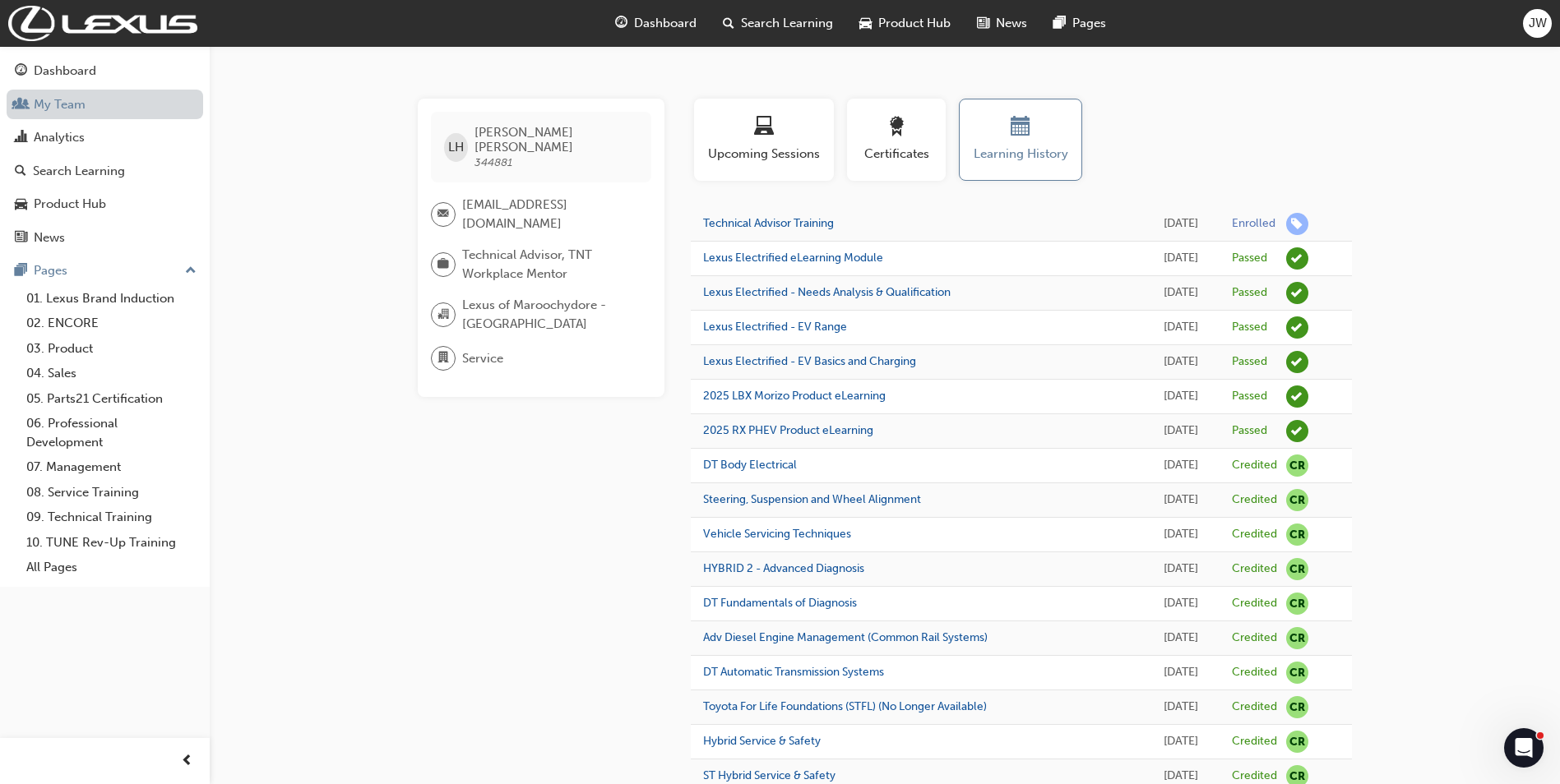
click at [77, 109] on link "My Team" at bounding box center [105, 104] width 197 height 30
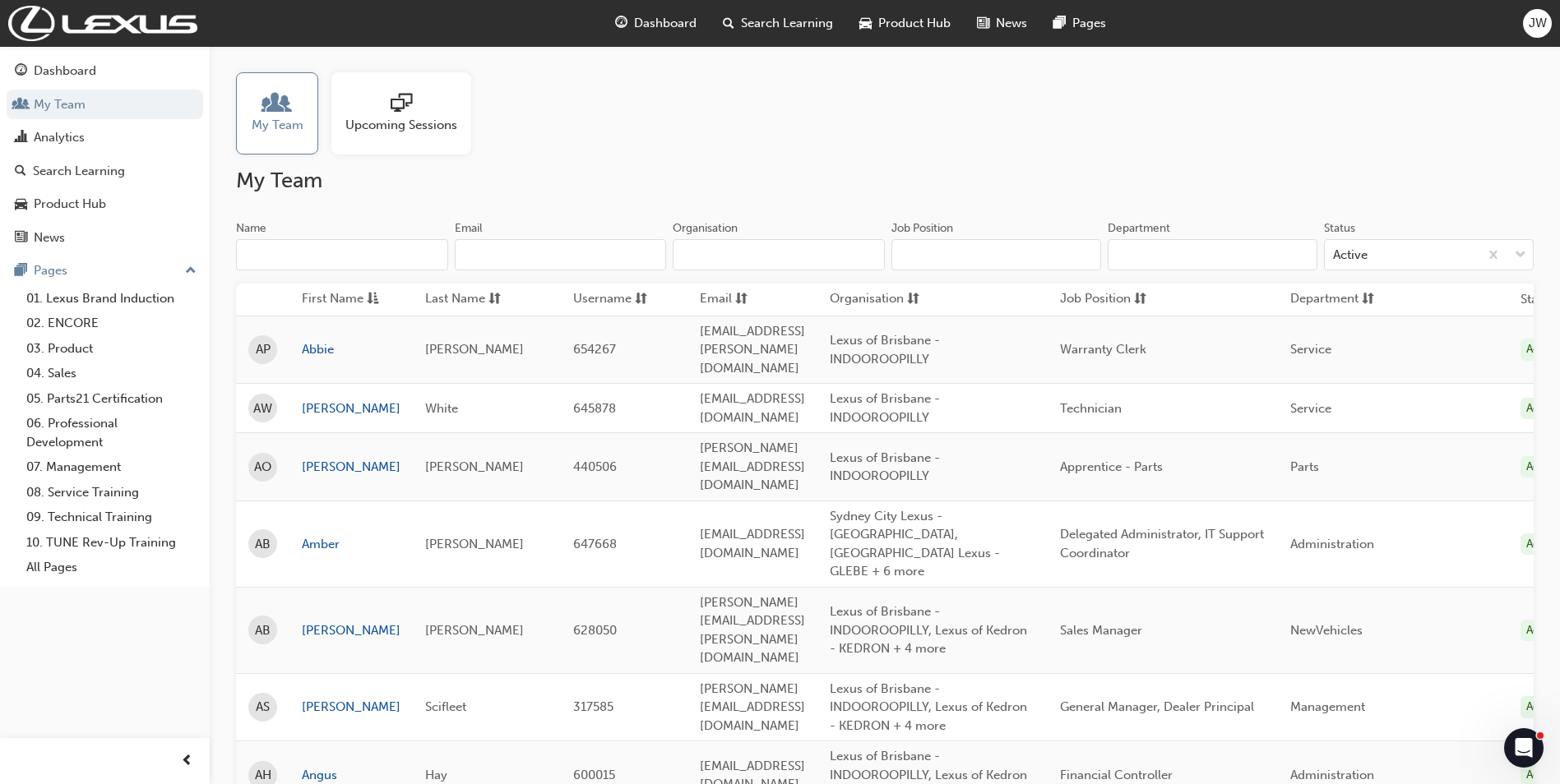
click at [300, 246] on input "Name" at bounding box center [342, 255] width 212 height 31
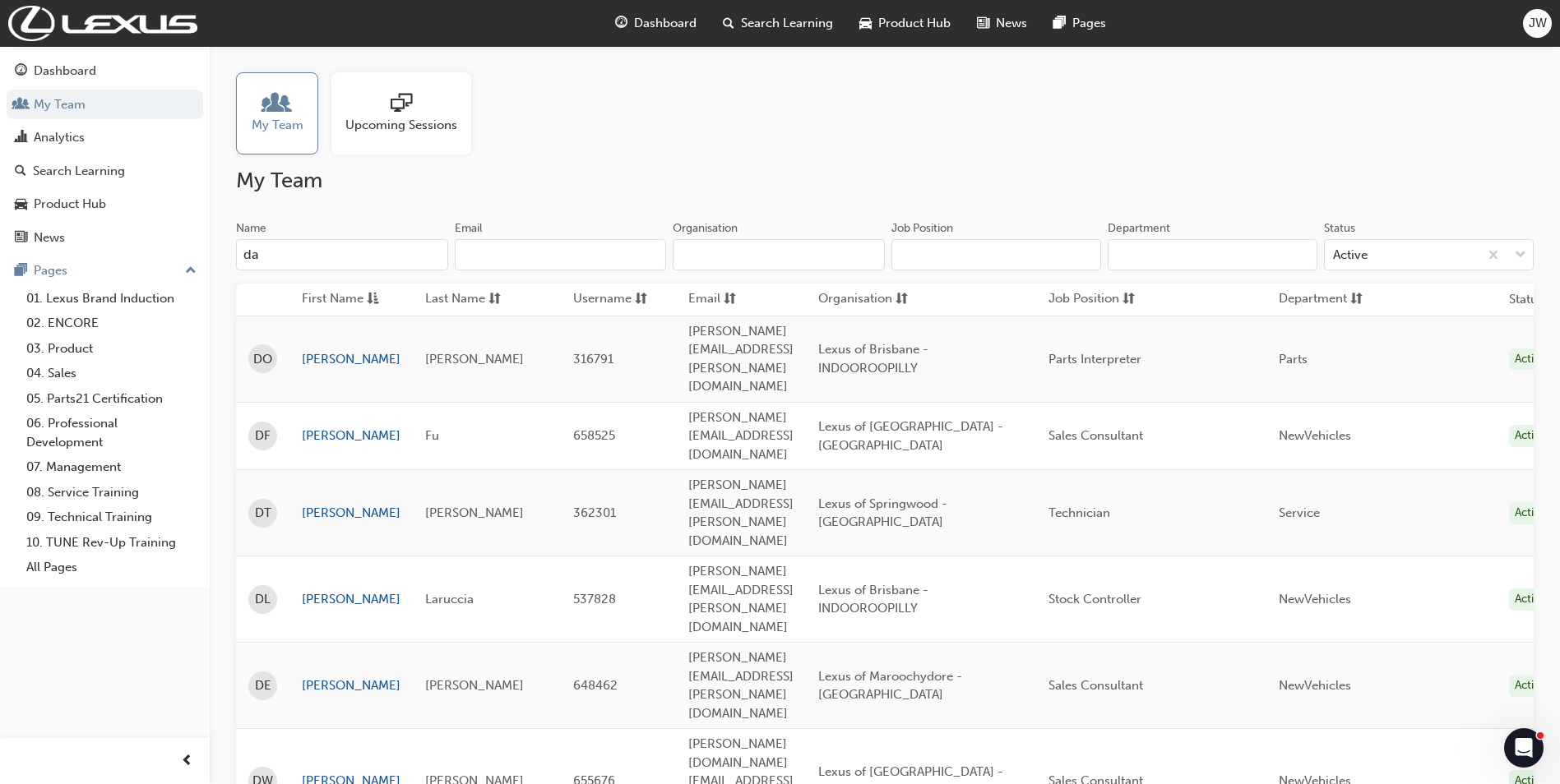
type input "d"
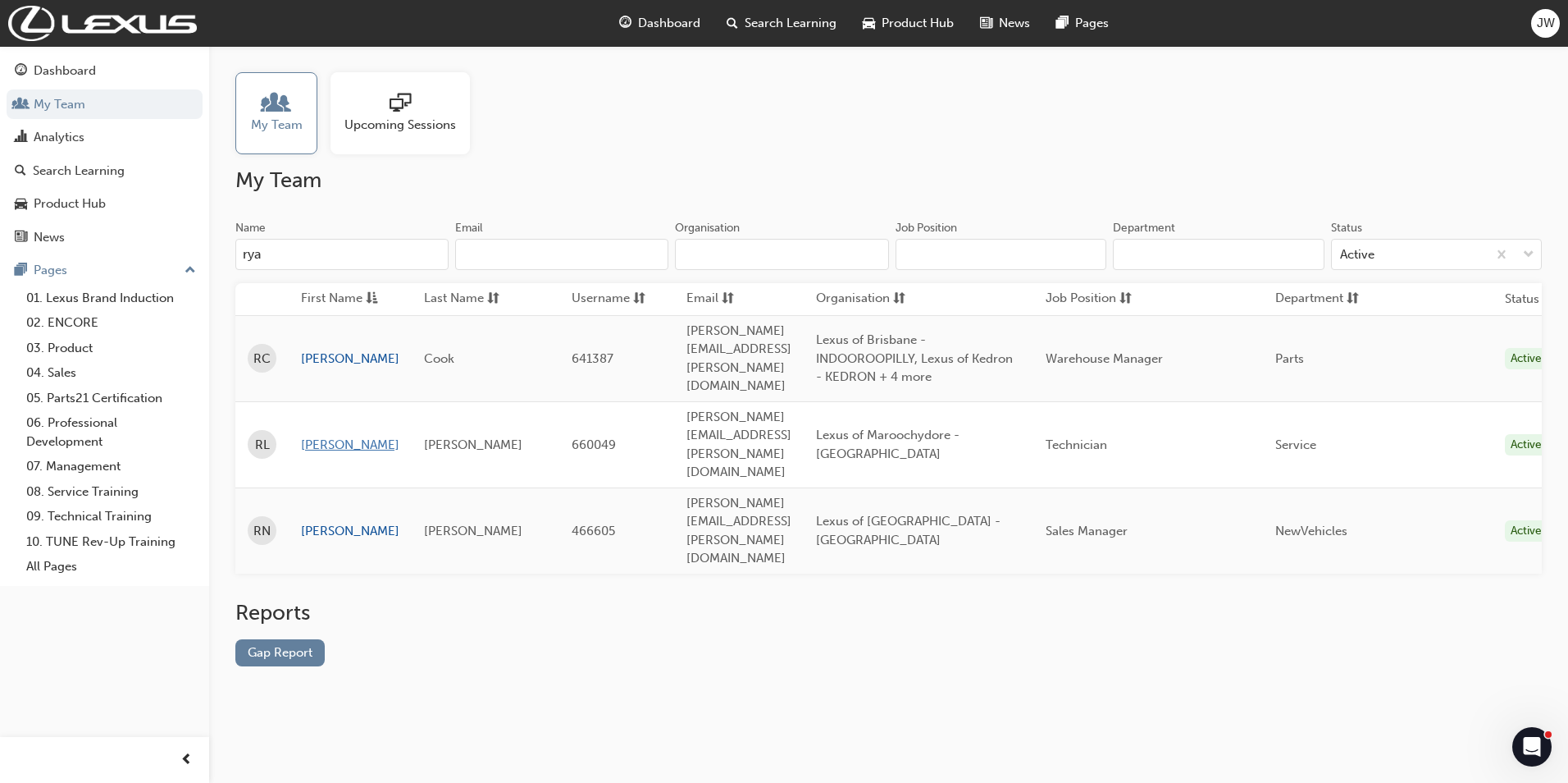
type input "rya"
click at [311, 436] on link "[PERSON_NAME]" at bounding box center [350, 445] width 98 height 18
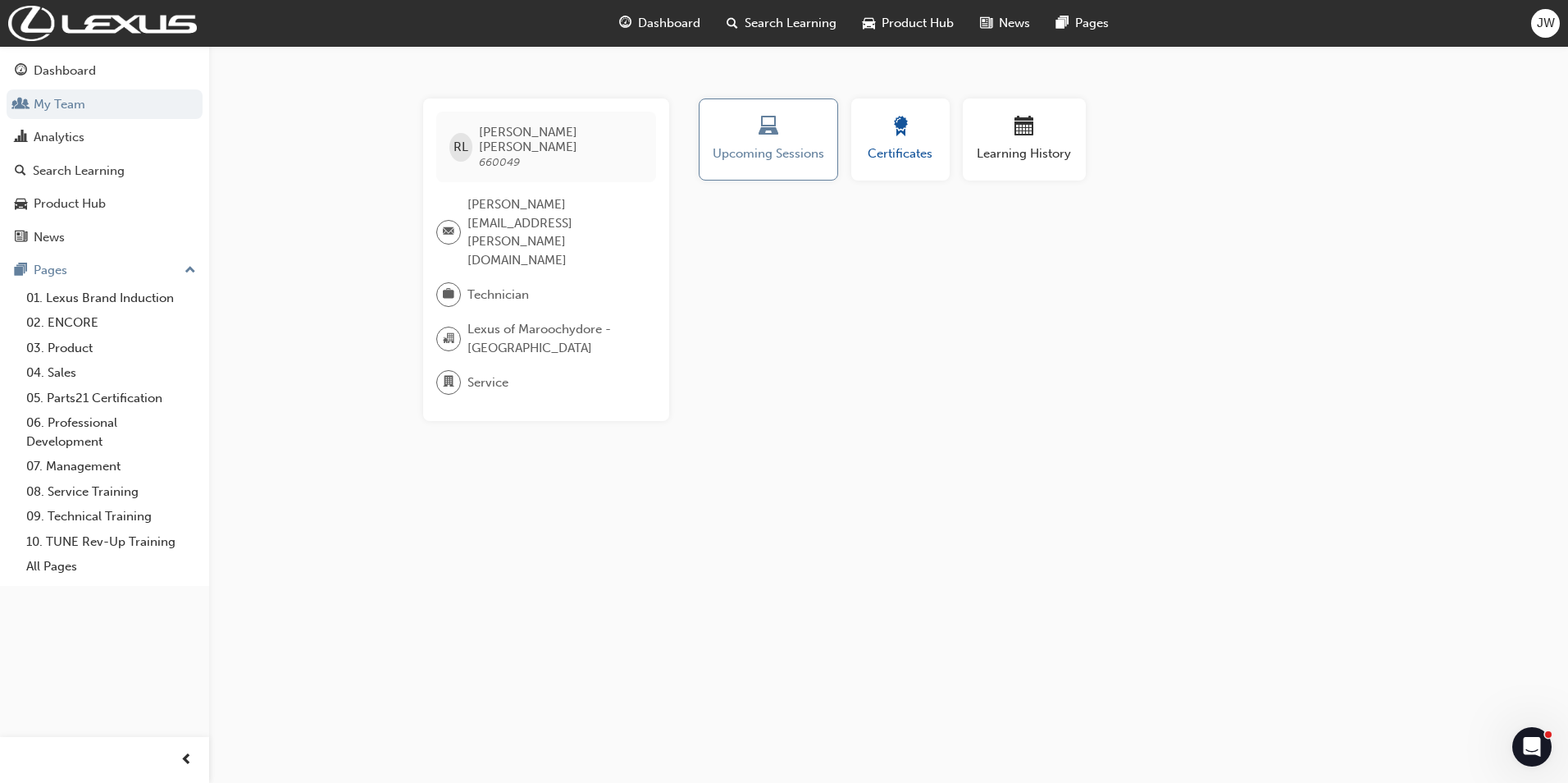
click at [897, 149] on span "Certificates" at bounding box center [901, 153] width 74 height 18
click at [898, 158] on span "Certificates" at bounding box center [900, 153] width 72 height 18
click at [1008, 153] on span "Learning History" at bounding box center [1024, 153] width 98 height 18
click at [798, 152] on span "Upcoming Sessions" at bounding box center [768, 153] width 115 height 18
click at [910, 151] on span "Certificates" at bounding box center [901, 153] width 74 height 18
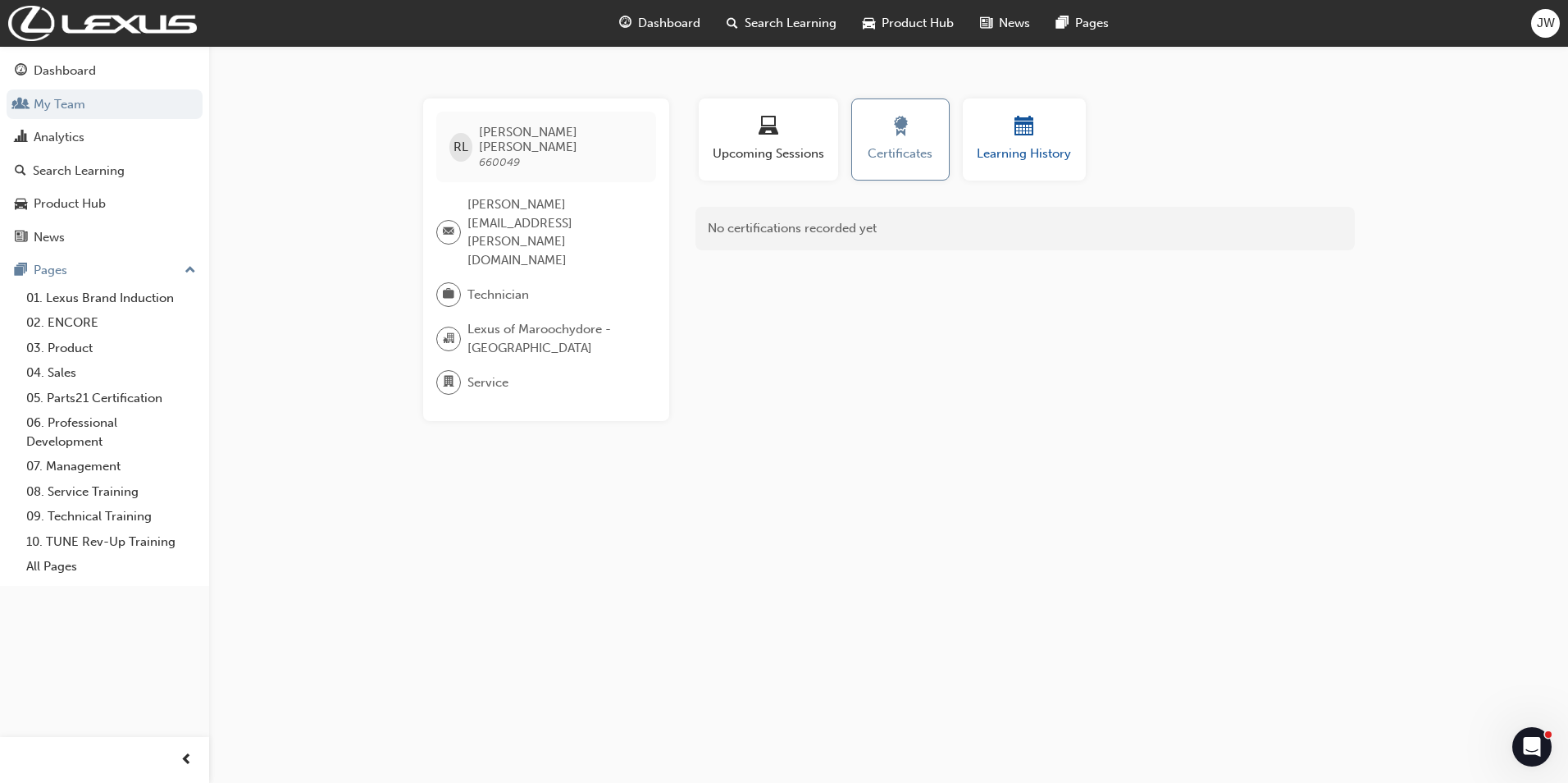
click at [998, 150] on span "Learning History" at bounding box center [1024, 153] width 98 height 18
click at [63, 108] on link "My Team" at bounding box center [105, 104] width 196 height 30
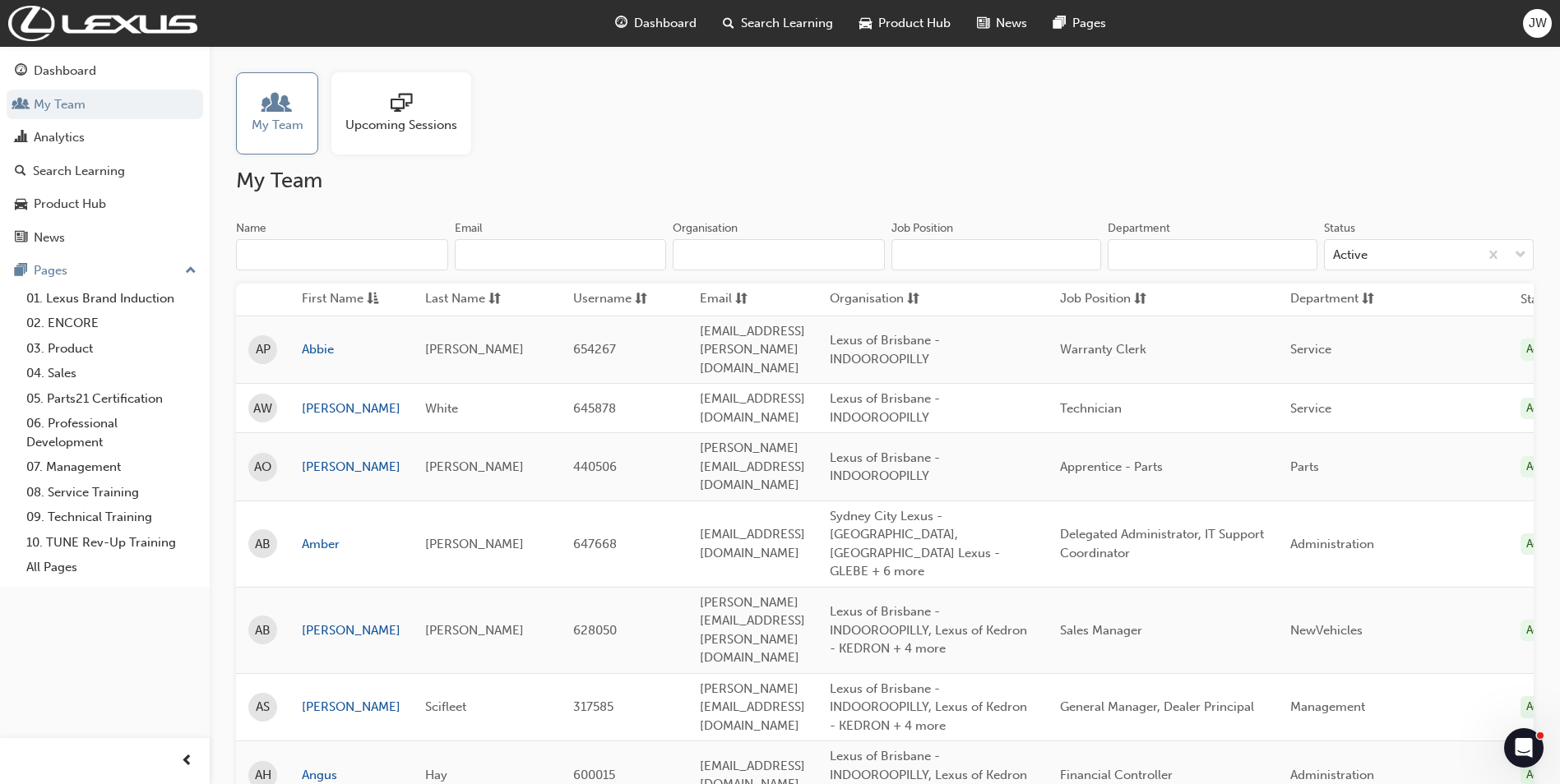
click at [347, 249] on input "Name" at bounding box center [342, 255] width 212 height 31
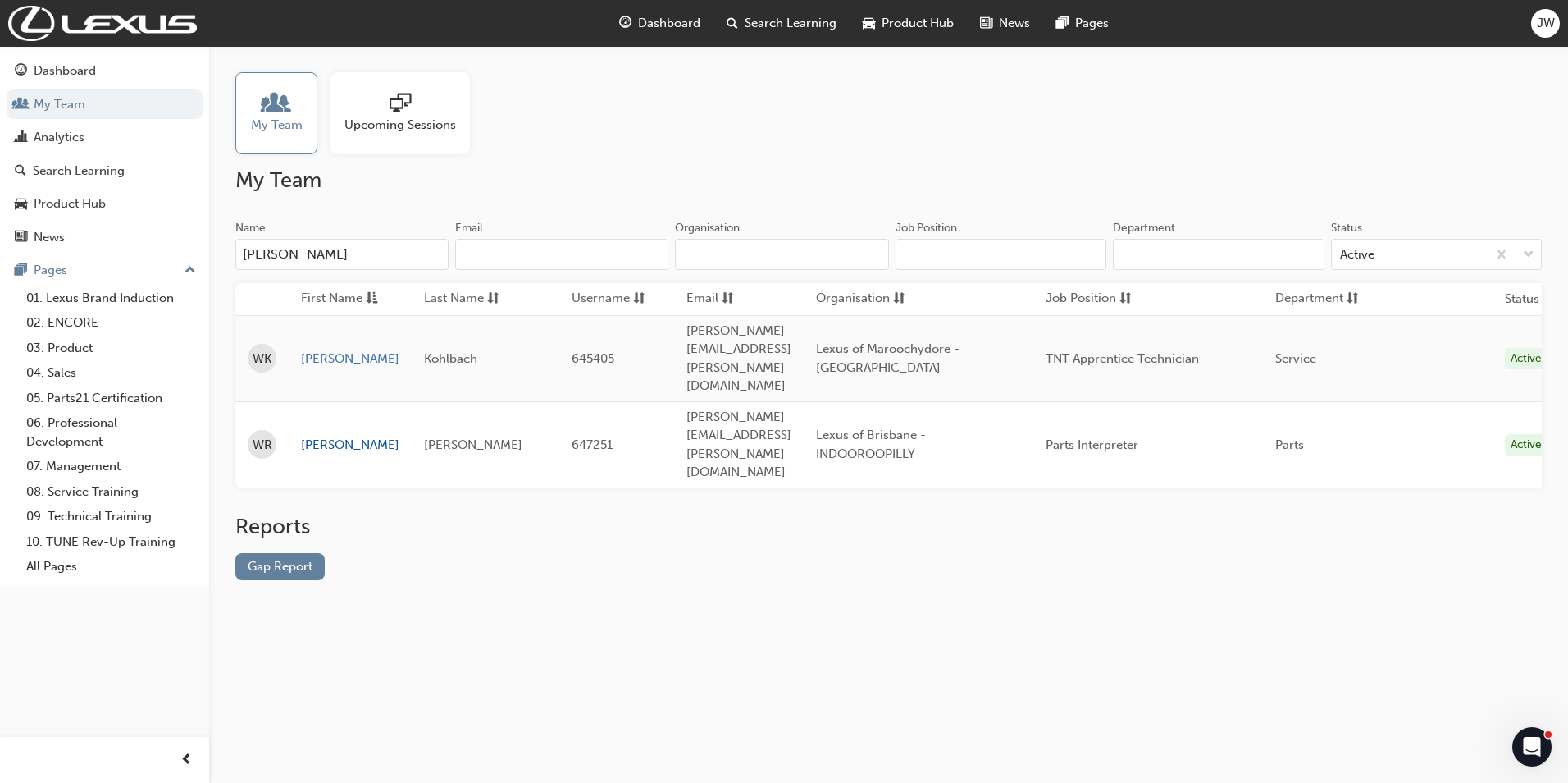
type input "[PERSON_NAME]"
click at [327, 350] on link "[PERSON_NAME]" at bounding box center [350, 358] width 98 height 18
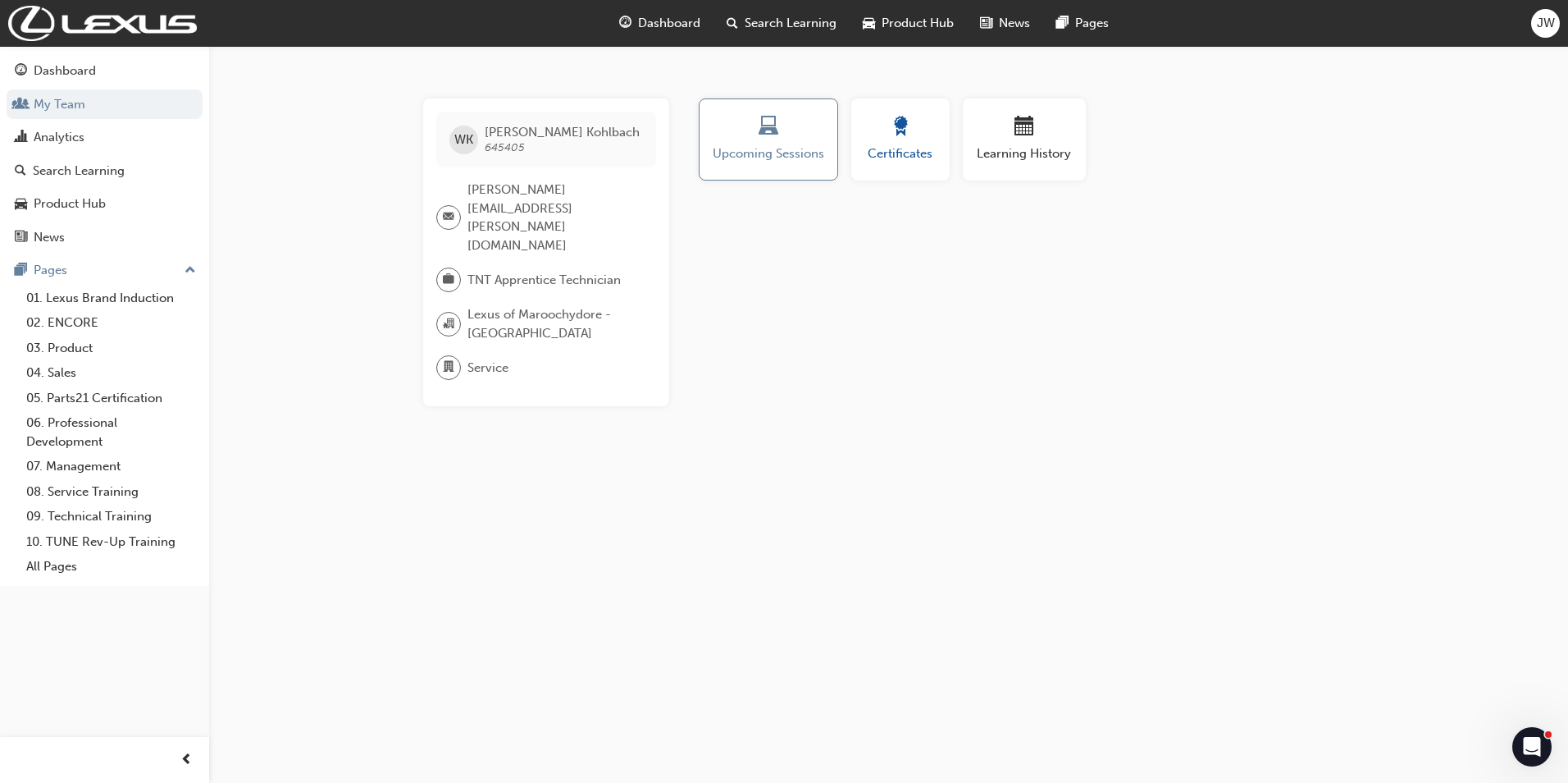
click at [887, 138] on div "button" at bounding box center [901, 129] width 74 height 25
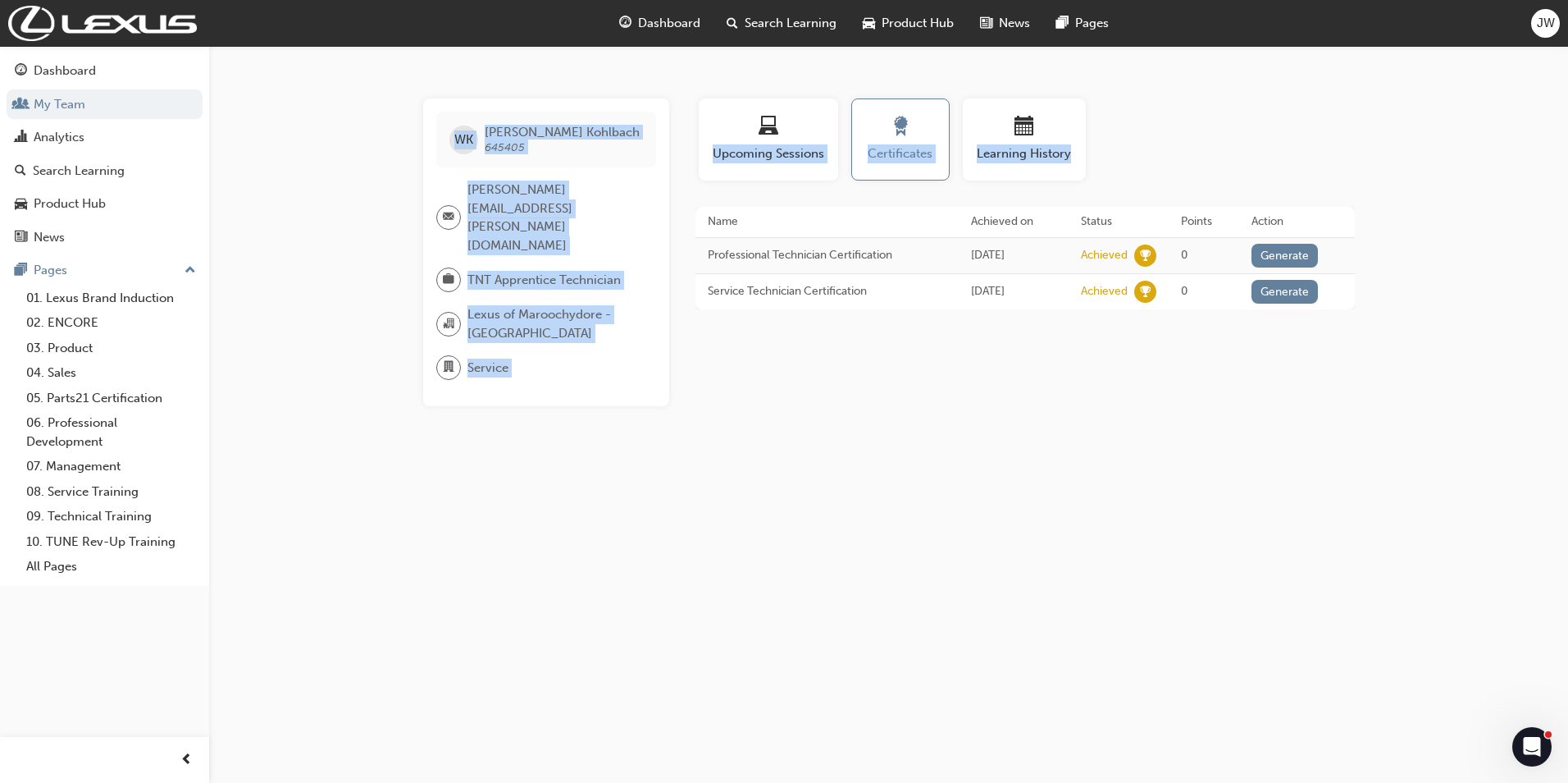
drag, startPoint x: 456, startPoint y: 135, endPoint x: 1310, endPoint y: 328, distance: 875.5
click at [1310, 328] on div "WK [PERSON_NAME] 645405 [PERSON_NAME][EMAIL_ADDRESS][PERSON_NAME][DOMAIN_NAME] …" at bounding box center [889, 252] width 984 height 308
drag, startPoint x: 1310, startPoint y: 328, endPoint x: 1300, endPoint y: 289, distance: 40.3
drag, startPoint x: 1300, startPoint y: 289, endPoint x: 1083, endPoint y: 547, distance: 337.1
click at [1084, 548] on div "WK [PERSON_NAME] 645405 [PERSON_NAME][EMAIL_ADDRESS][PERSON_NAME][DOMAIN_NAME] …" at bounding box center [784, 392] width 1568 height 783
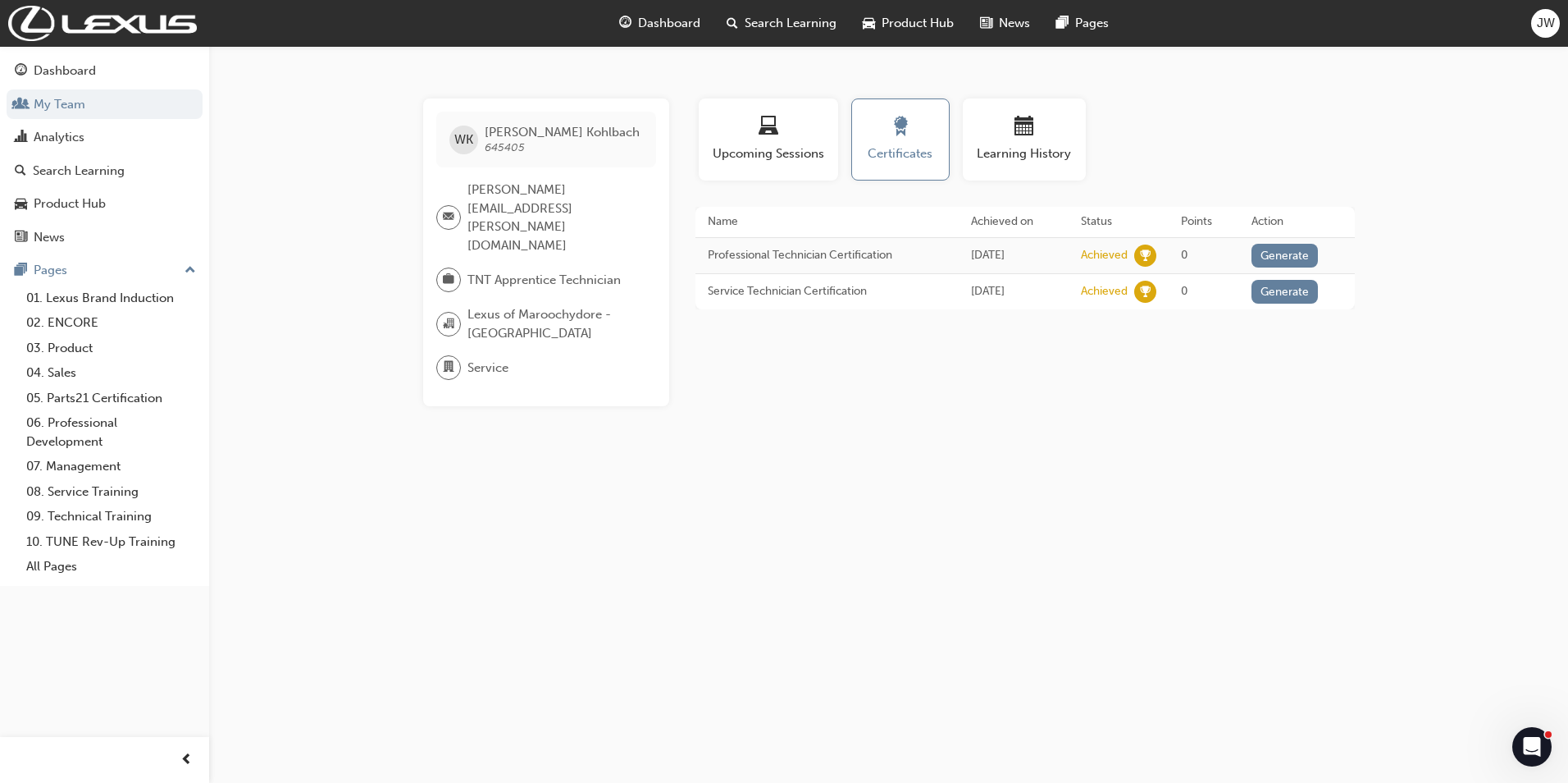
click at [861, 401] on div "WK [PERSON_NAME] 645405 [PERSON_NAME][EMAIL_ADDRESS][PERSON_NAME][DOMAIN_NAME] …" at bounding box center [784, 392] width 1568 height 783
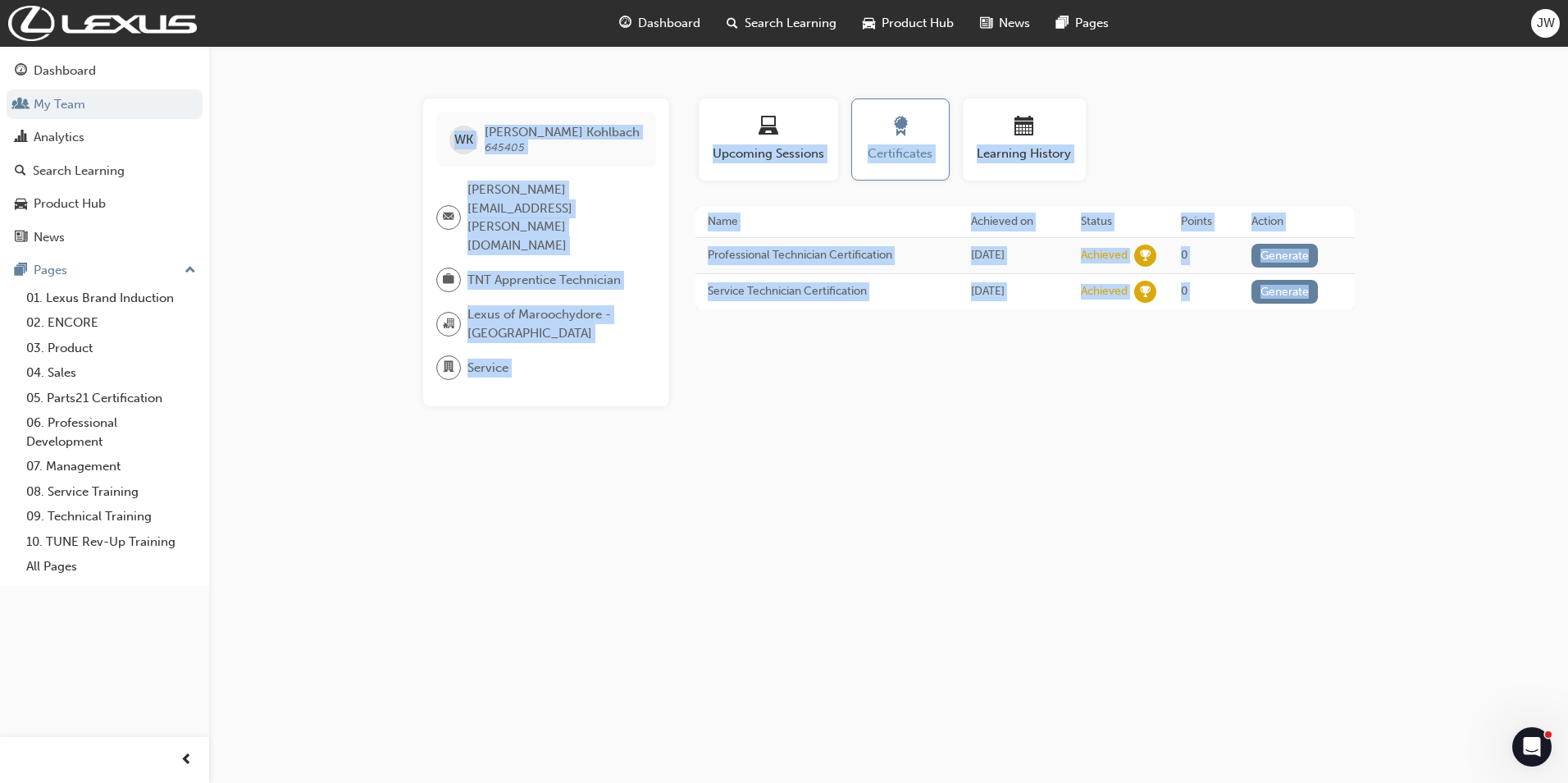
drag, startPoint x: 445, startPoint y: 124, endPoint x: 1343, endPoint y: 303, distance: 915.7
click at [1343, 303] on div "WK [PERSON_NAME] 645405 [PERSON_NAME][EMAIL_ADDRESS][PERSON_NAME][DOMAIN_NAME] …" at bounding box center [889, 252] width 984 height 308
click at [983, 385] on div "WK [PERSON_NAME] 645405 [PERSON_NAME][EMAIL_ADDRESS][PERSON_NAME][DOMAIN_NAME] …" at bounding box center [784, 392] width 1568 height 783
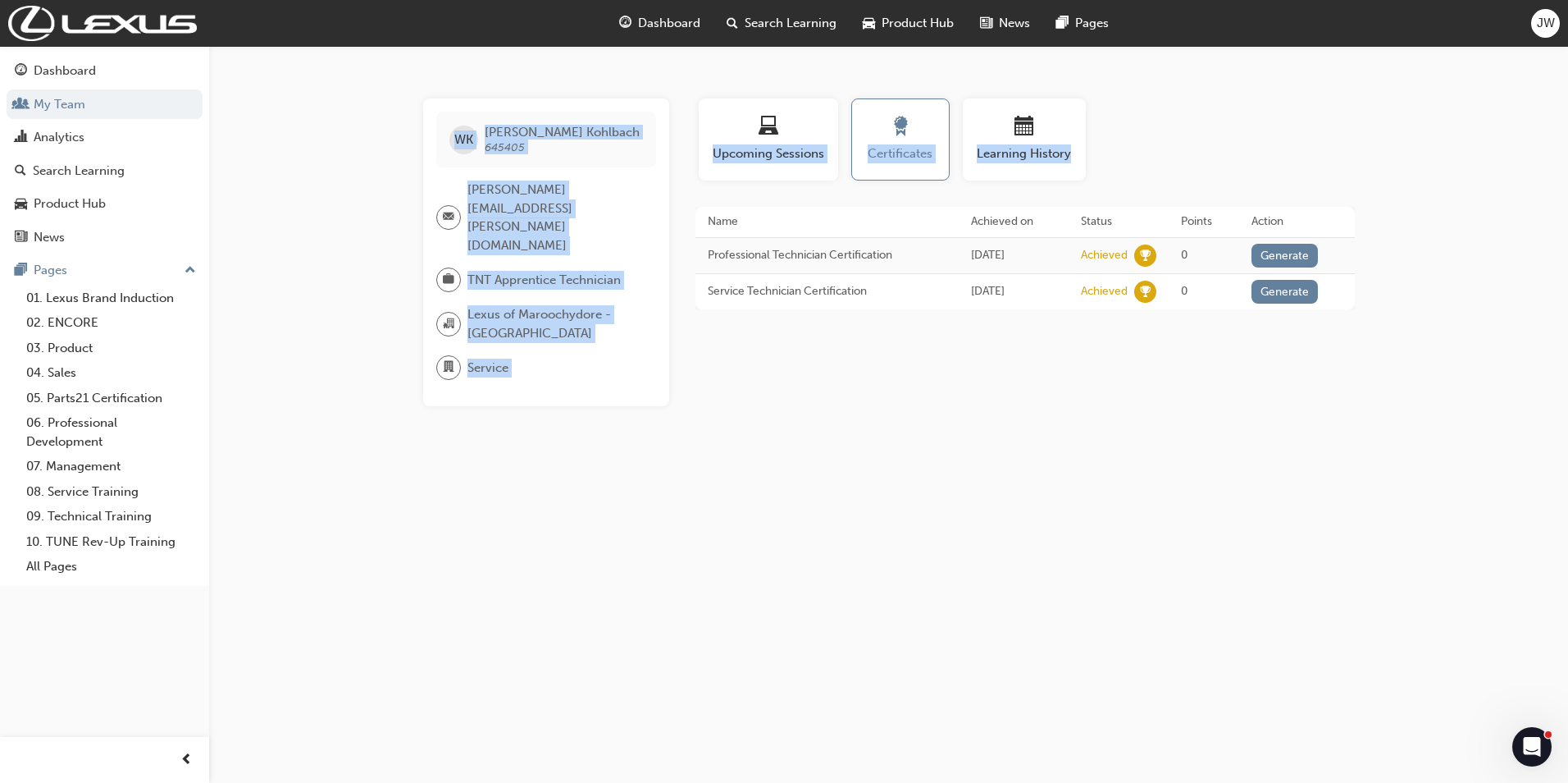
drag, startPoint x: 449, startPoint y: 128, endPoint x: 1330, endPoint y: 320, distance: 901.7
click at [1330, 320] on div "WK [PERSON_NAME] 645405 [PERSON_NAME][EMAIL_ADDRESS][PERSON_NAME][DOMAIN_NAME] …" at bounding box center [889, 252] width 984 height 308
drag, startPoint x: 1330, startPoint y: 320, endPoint x: 1296, endPoint y: 290, distance: 45.3
copy div "WK [PERSON_NAME] 645405 [PERSON_NAME][EMAIL_ADDRESS][PERSON_NAME][DOMAIN_NAME] …"
click at [1017, 151] on span "Learning History" at bounding box center [1024, 153] width 98 height 18
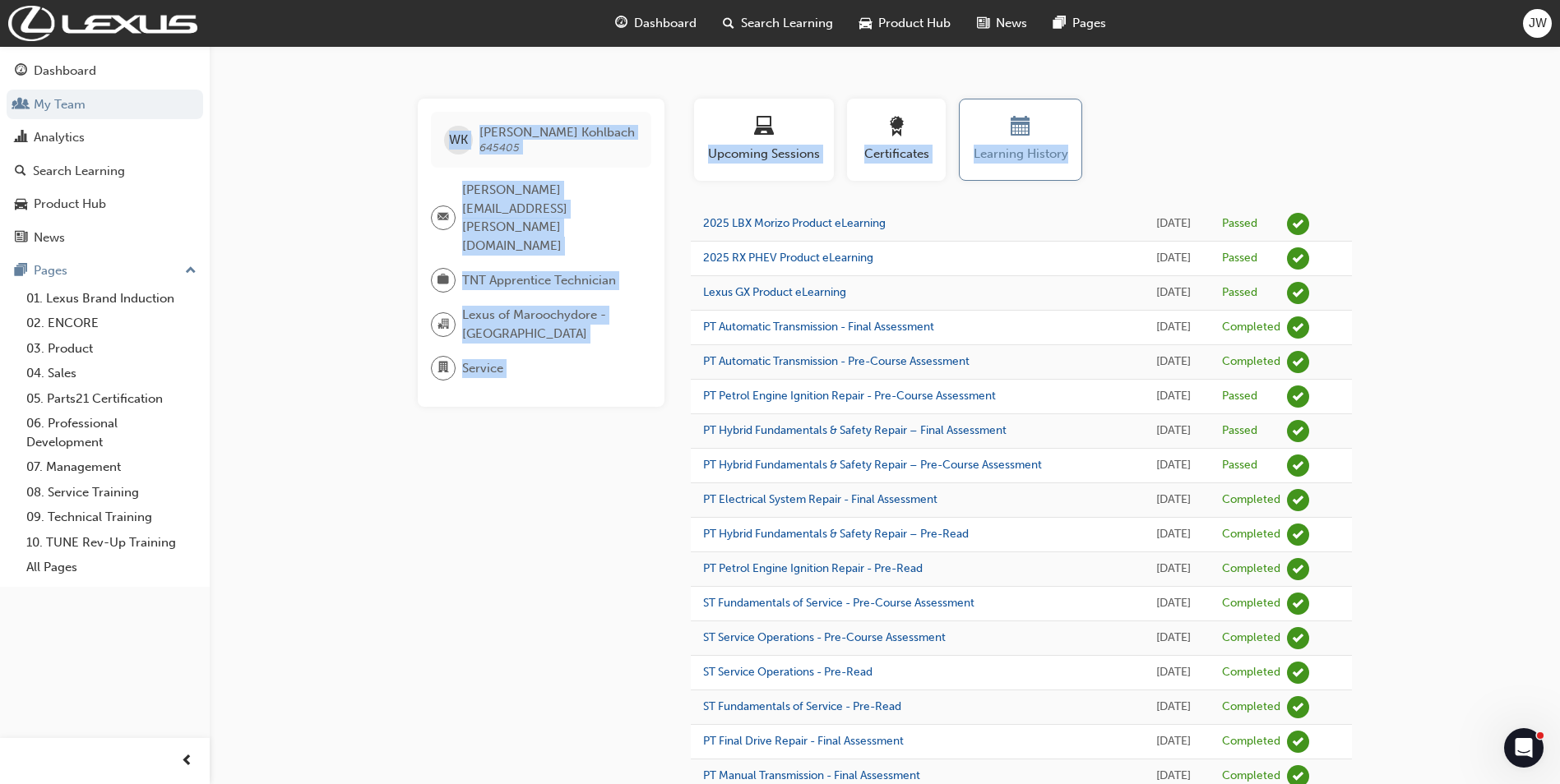
click at [426, 120] on div "WK [PERSON_NAME] 645405 [PERSON_NAME][EMAIL_ADDRESS][PERSON_NAME][DOMAIN_NAME] …" at bounding box center [540, 252] width 246 height 308
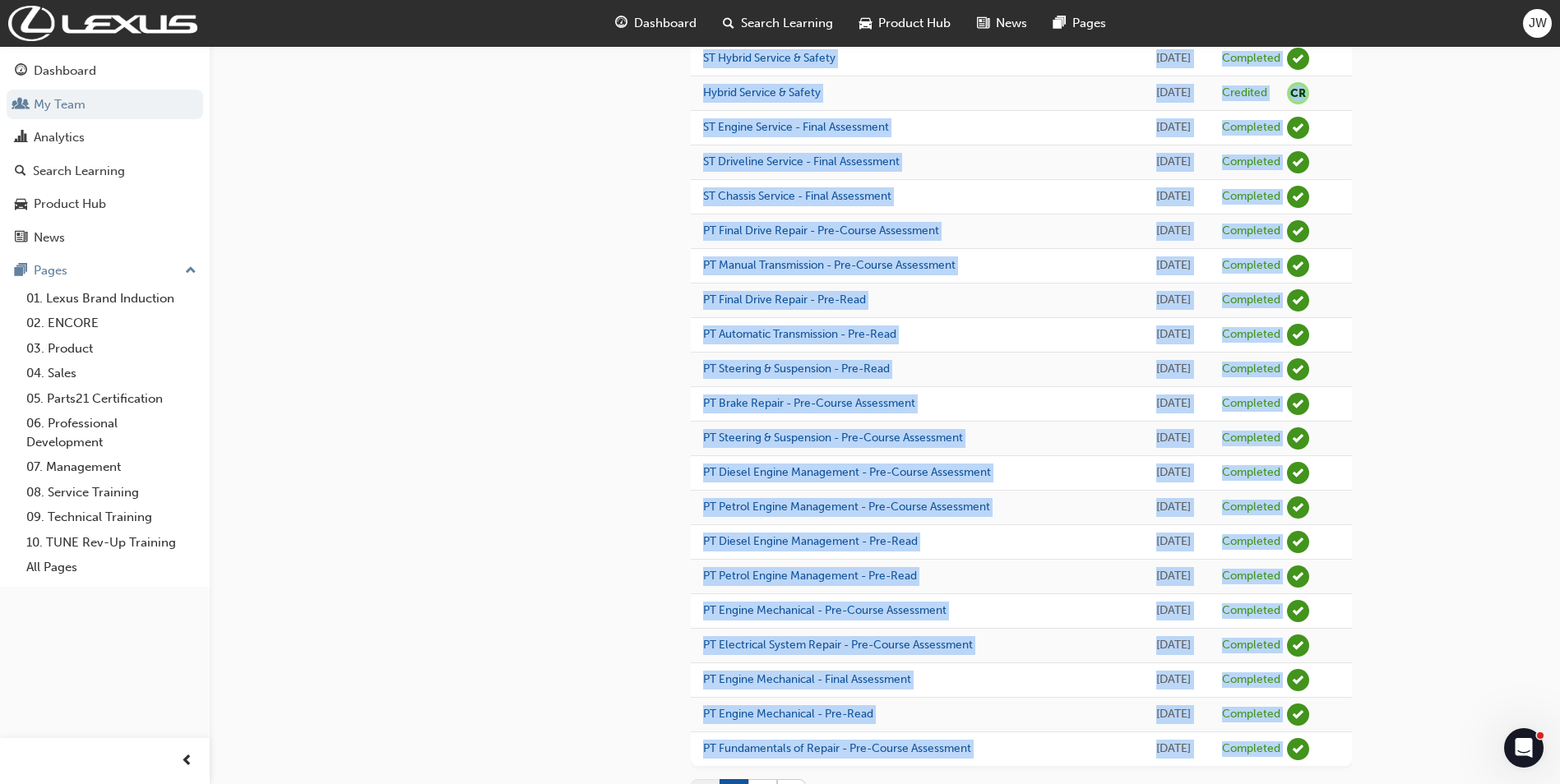
scroll to position [1244, 0]
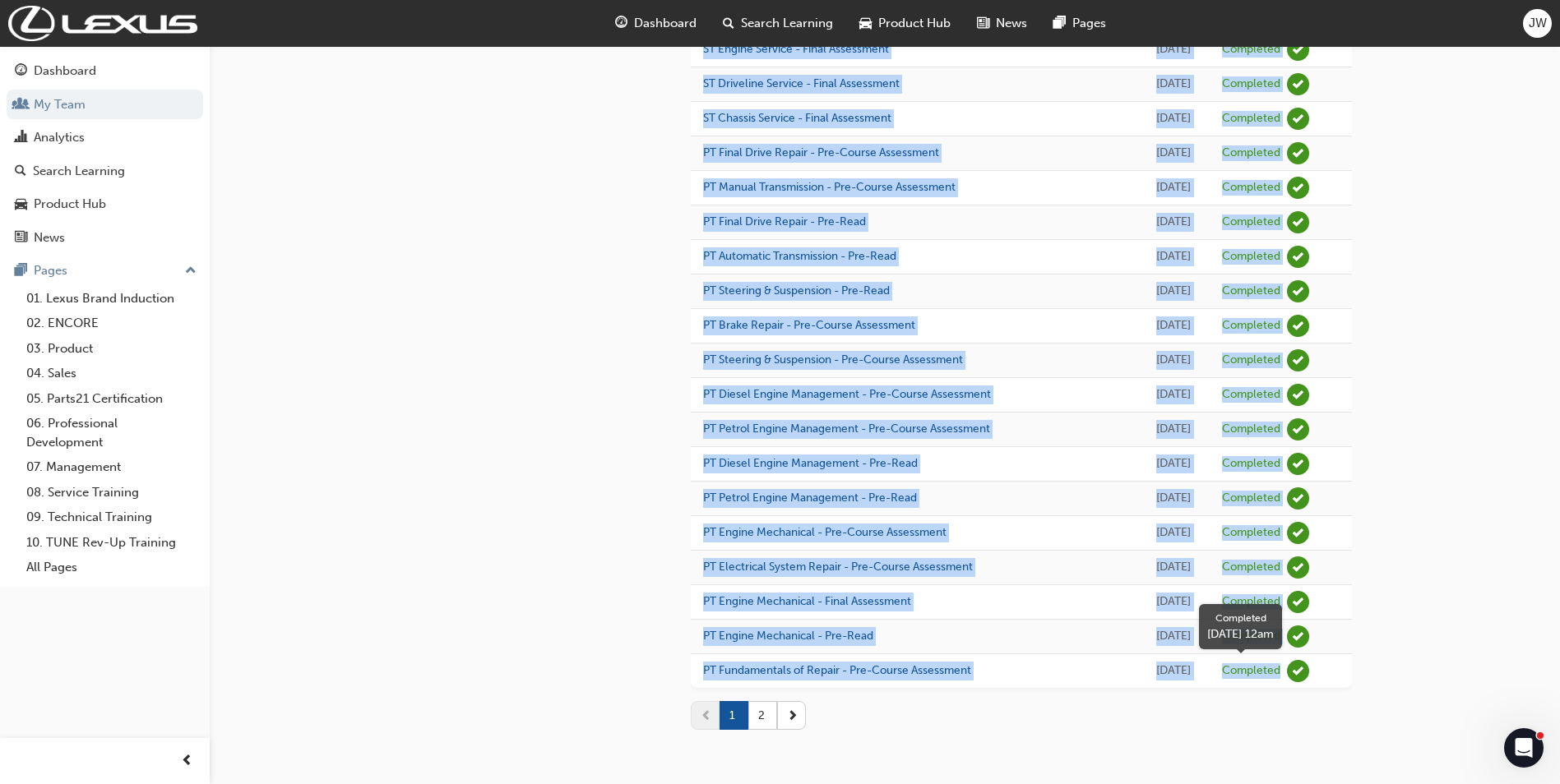
drag, startPoint x: 448, startPoint y: 122, endPoint x: 1287, endPoint y: 671, distance: 1002.7
drag, startPoint x: 1287, startPoint y: 671, endPoint x: 1276, endPoint y: 667, distance: 11.7
copy div "WK [PERSON_NAME] 645405 [PERSON_NAME][EMAIL_ADDRESS][PERSON_NAME][DOMAIN_NAME] …"
click at [765, 717] on button "2" at bounding box center [763, 716] width 29 height 29
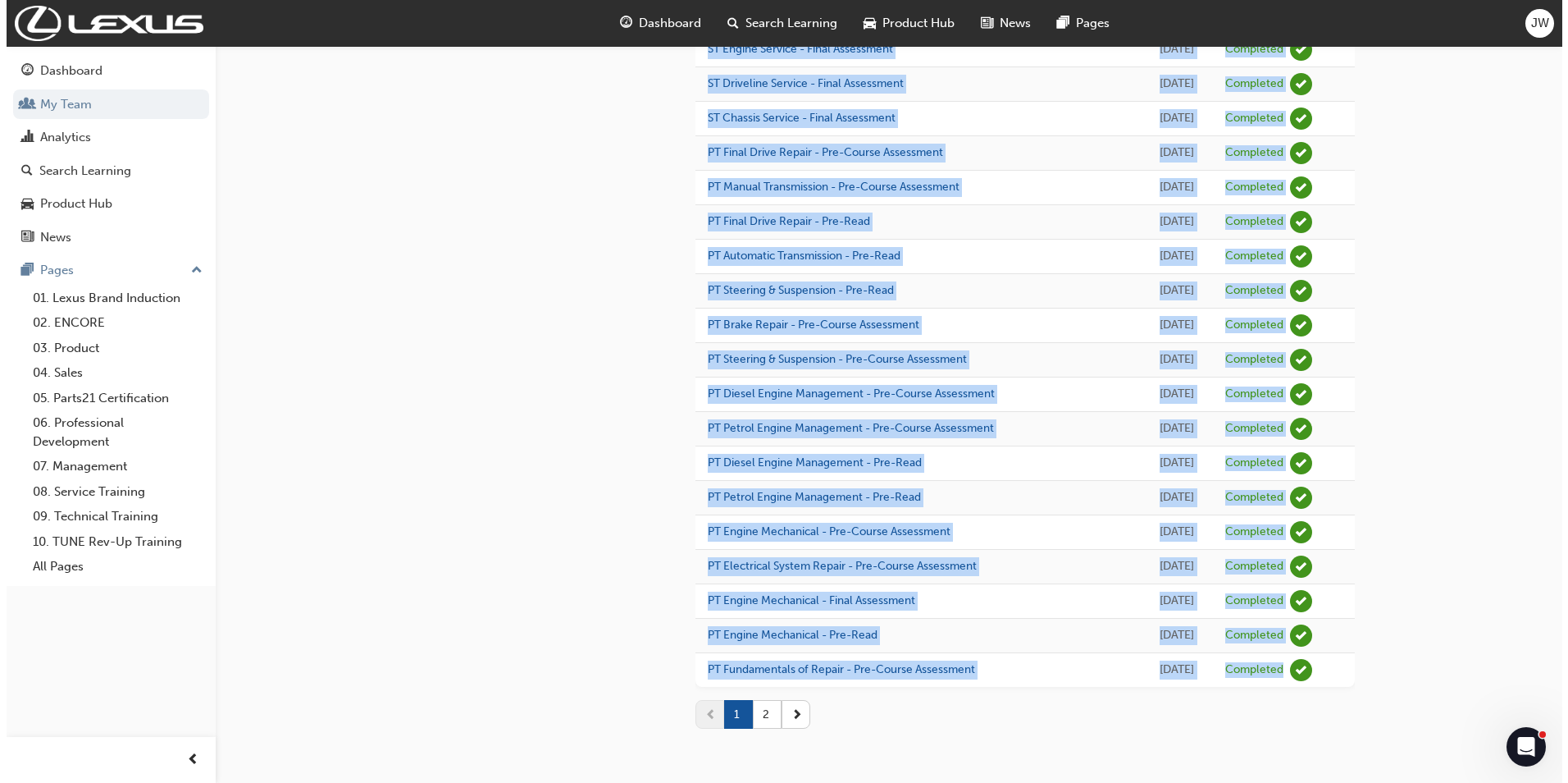
scroll to position [0, 0]
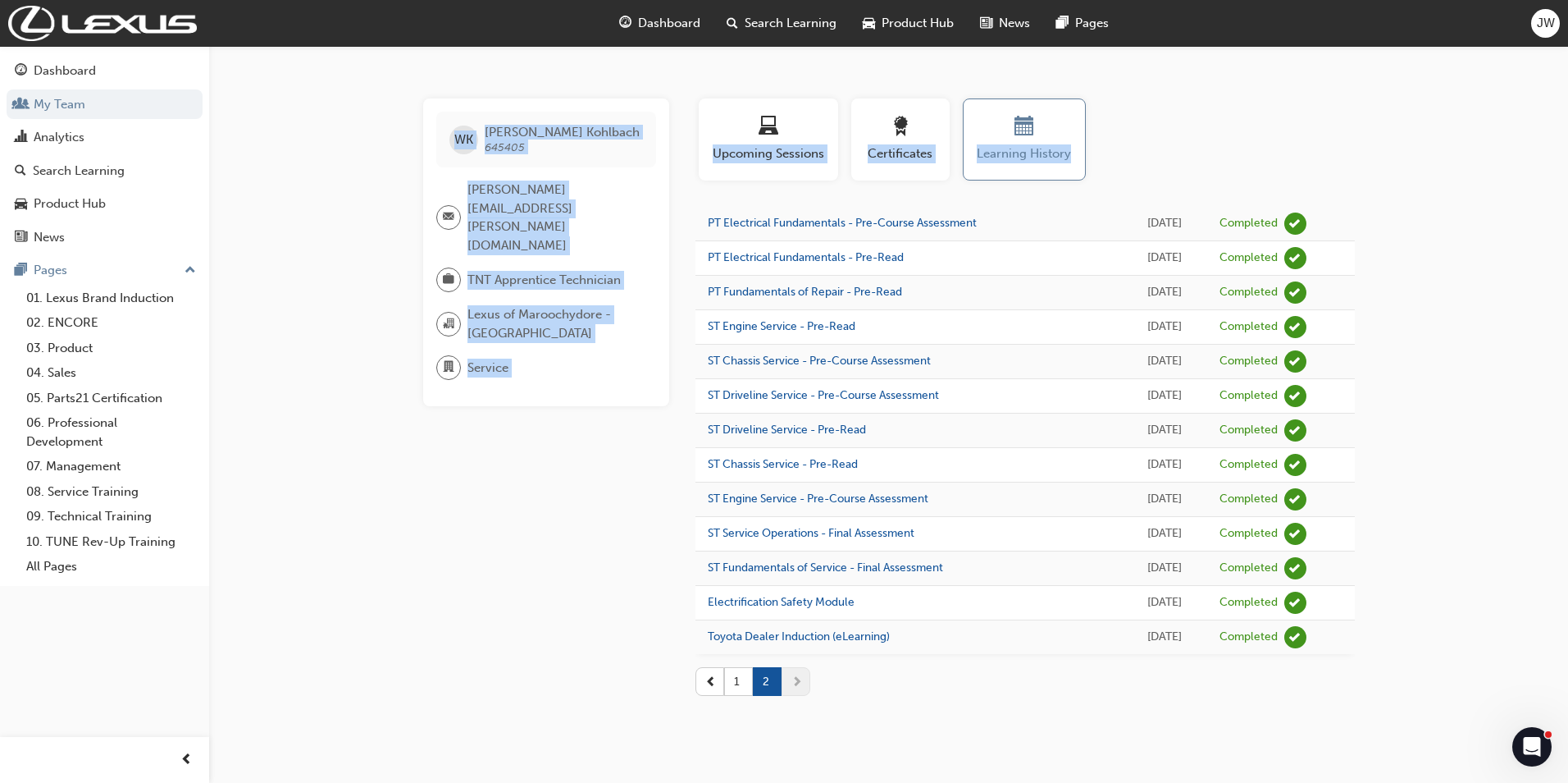
click at [539, 394] on div "WK [PERSON_NAME] 645405 [PERSON_NAME][EMAIL_ADDRESS][PERSON_NAME][DOMAIN_NAME] …" at bounding box center [559, 403] width 272 height 611
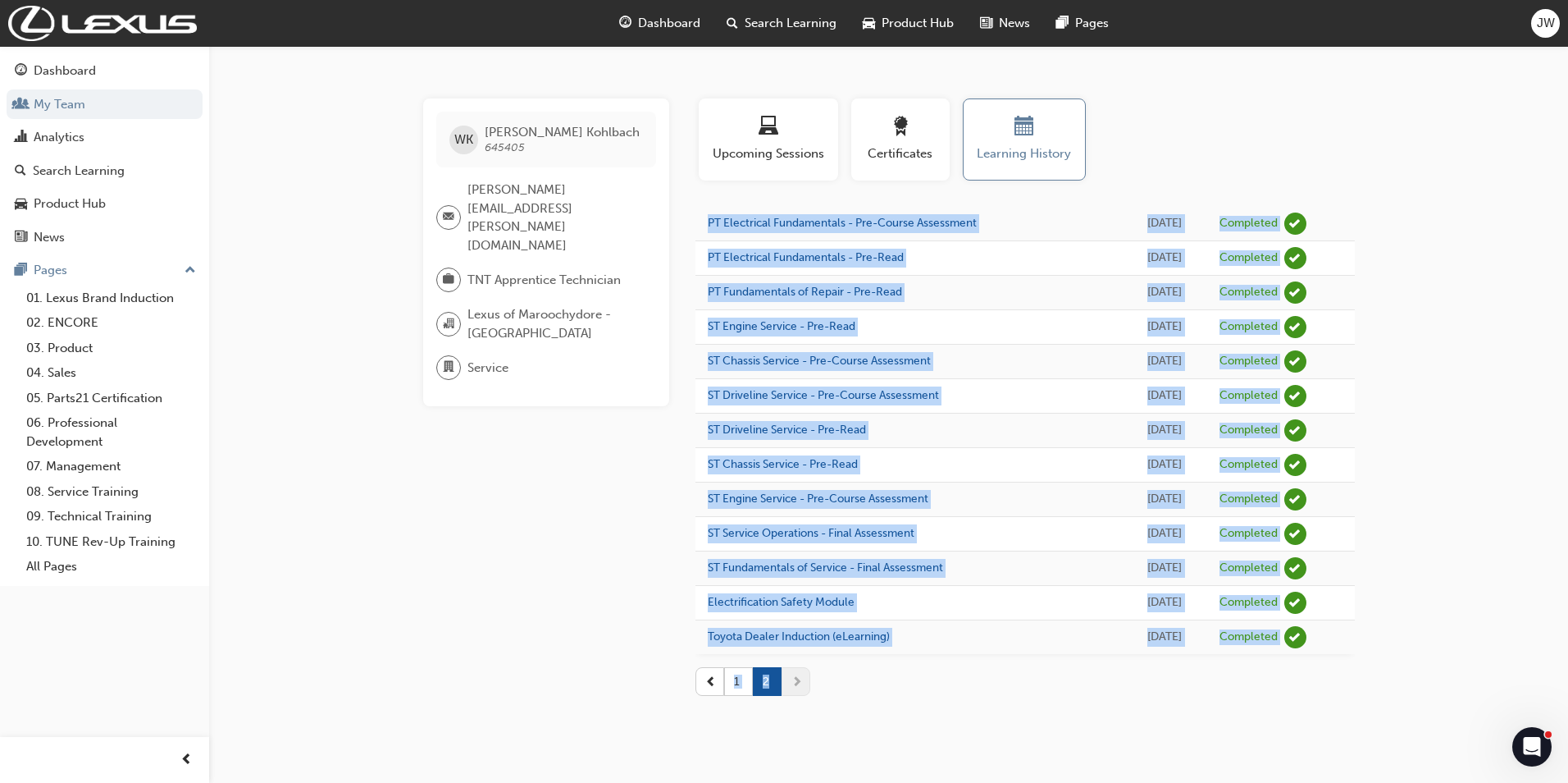
drag, startPoint x: 701, startPoint y: 216, endPoint x: 1337, endPoint y: 656, distance: 773.4
click at [1337, 656] on div "PT Electrical Fundamentals - Pre-Course Assessment [DATE] Completed PT Electric…" at bounding box center [1024, 458] width 659 height 502
drag, startPoint x: 1337, startPoint y: 656, endPoint x: 1264, endPoint y: 633, distance: 76.5
copy div "PT Electrical Fundamentals - Pre-Course Assessment [DATE] Completed PT Electric…"
